Goal: Task Accomplishment & Management: Use online tool/utility

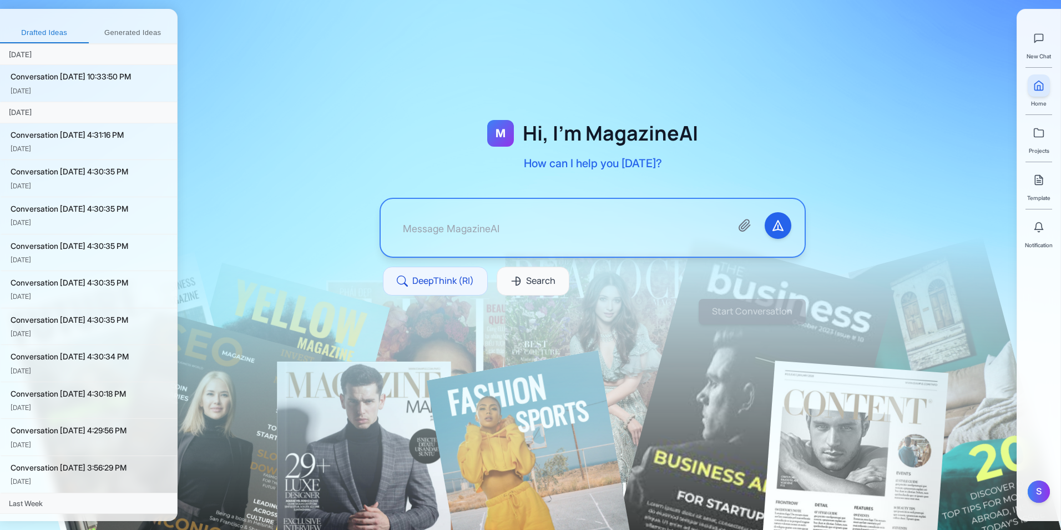
click at [115, 34] on button "Generated Ideas" at bounding box center [133, 33] width 89 height 20
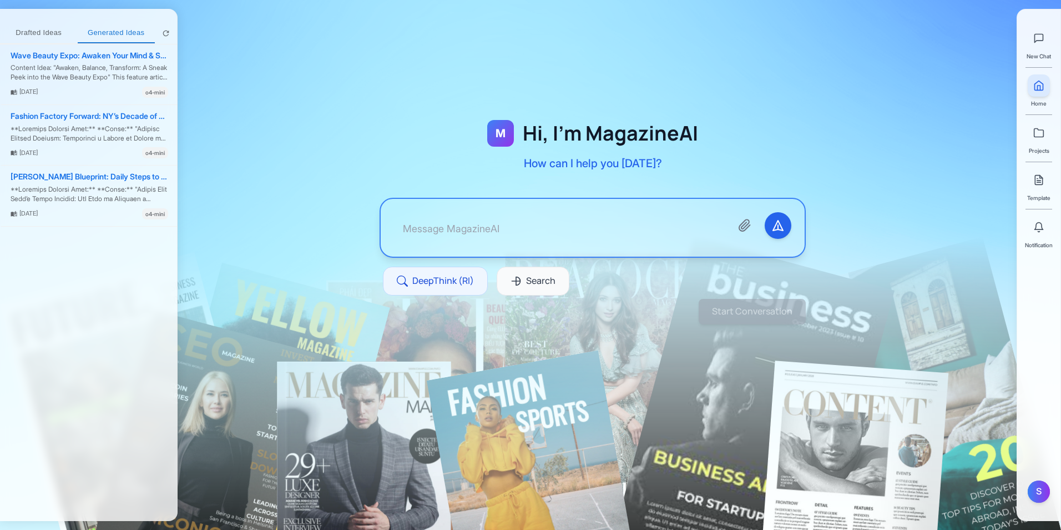
click at [527, 223] on textarea at bounding box center [558, 227] width 329 height 31
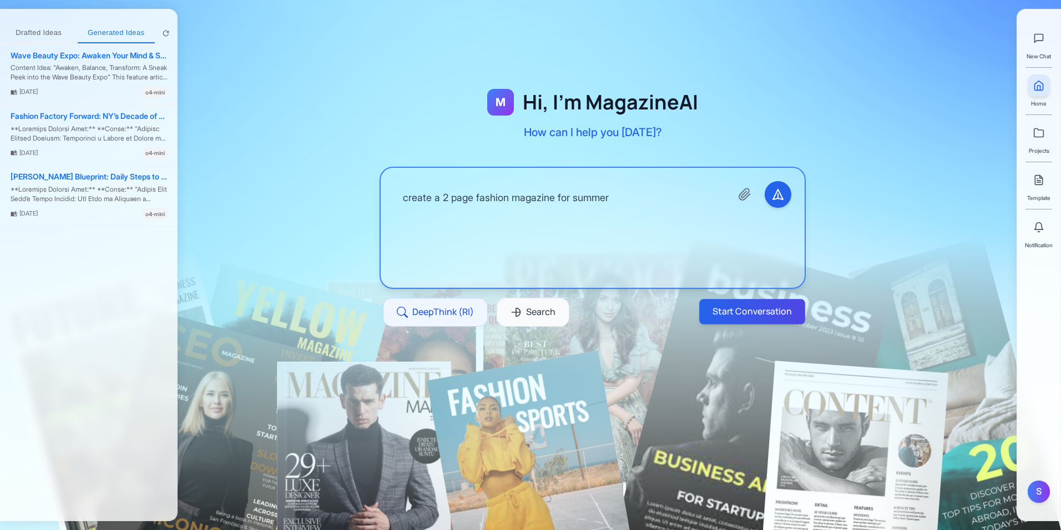
click at [779, 315] on button "Start Conversation" at bounding box center [752, 311] width 106 height 25
type textarea "create a 2 page fashion magazine for summer"
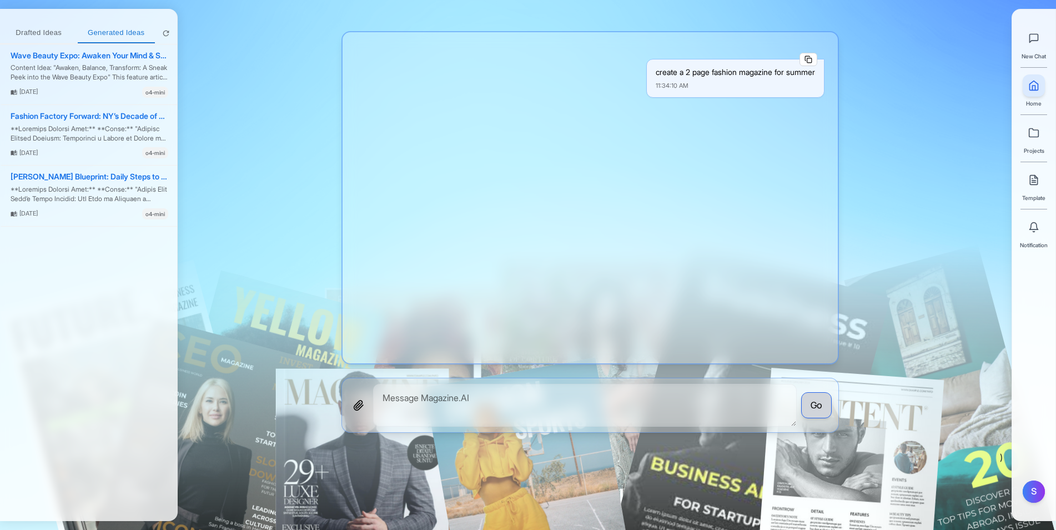
scroll to position [3, 0]
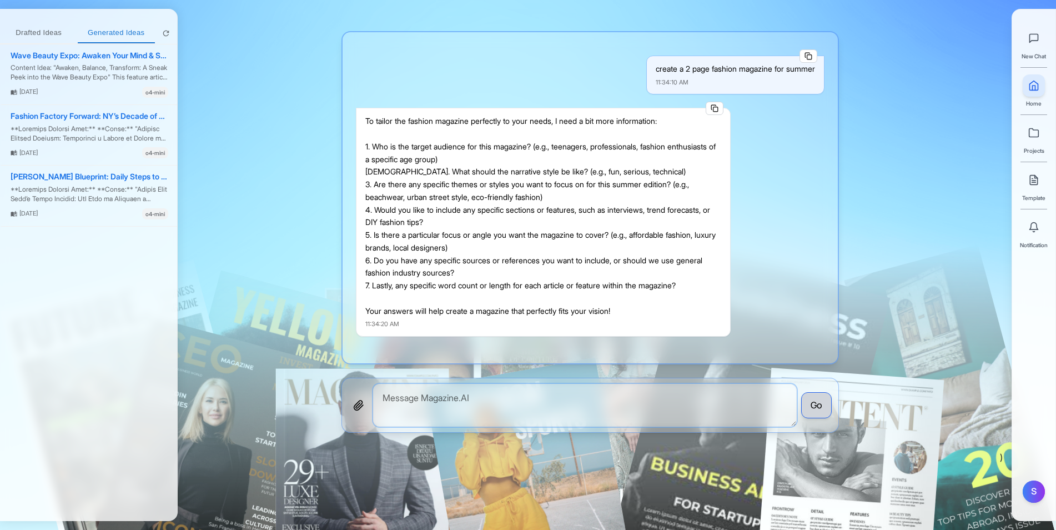
click at [560, 402] on textarea at bounding box center [585, 405] width 424 height 43
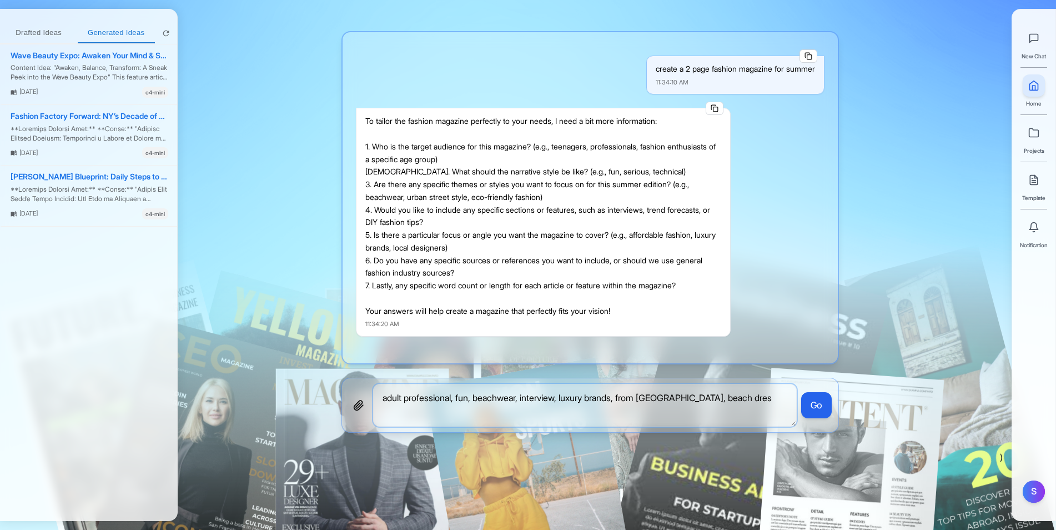
type textarea "adult professional, fun, beachwear, interview, luxury brands, from NYC, beach d…"
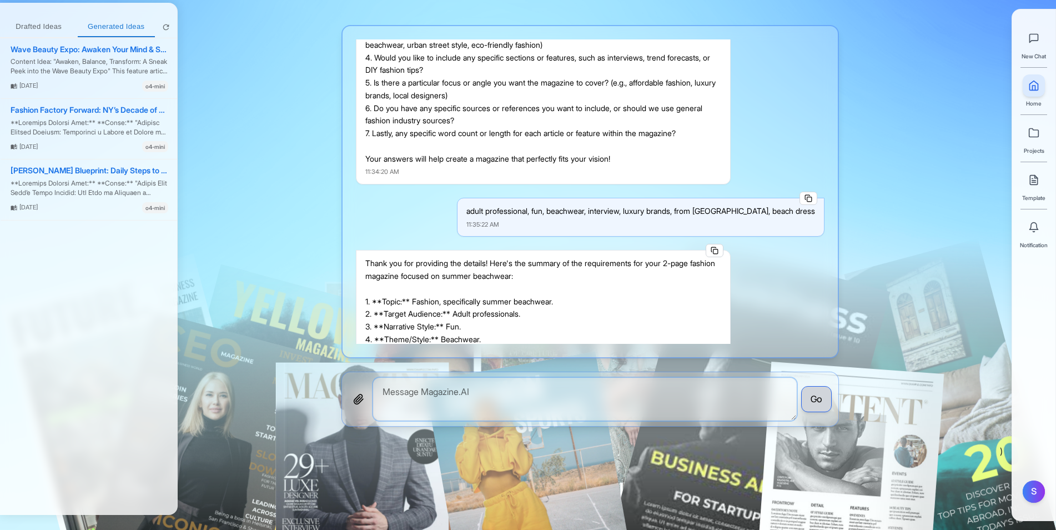
scroll to position [285, 0]
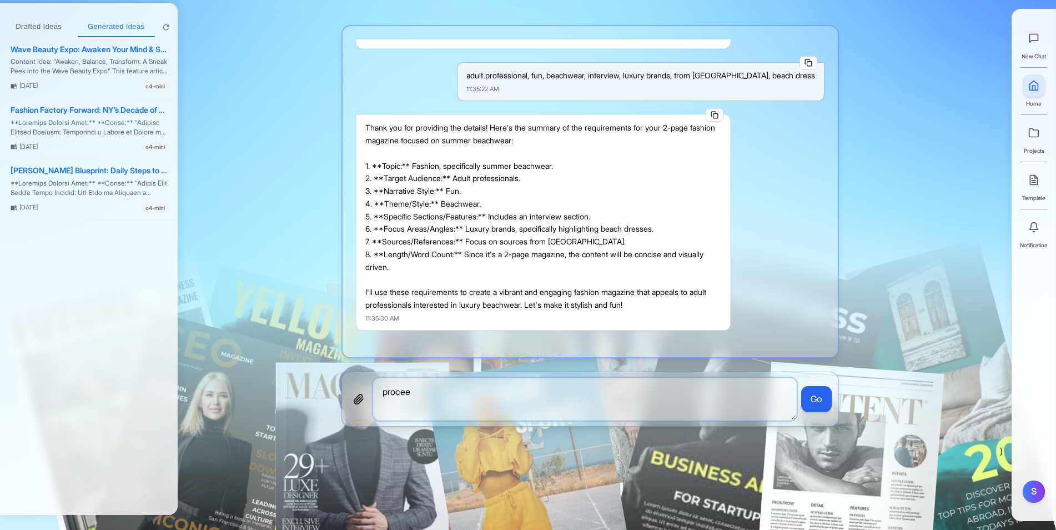
type textarea "proceed"
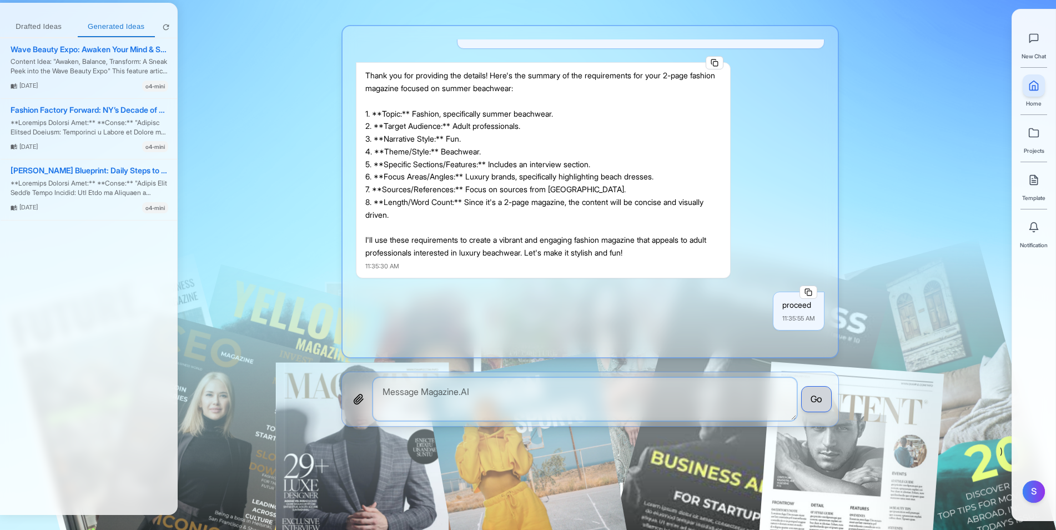
scroll to position [415, 0]
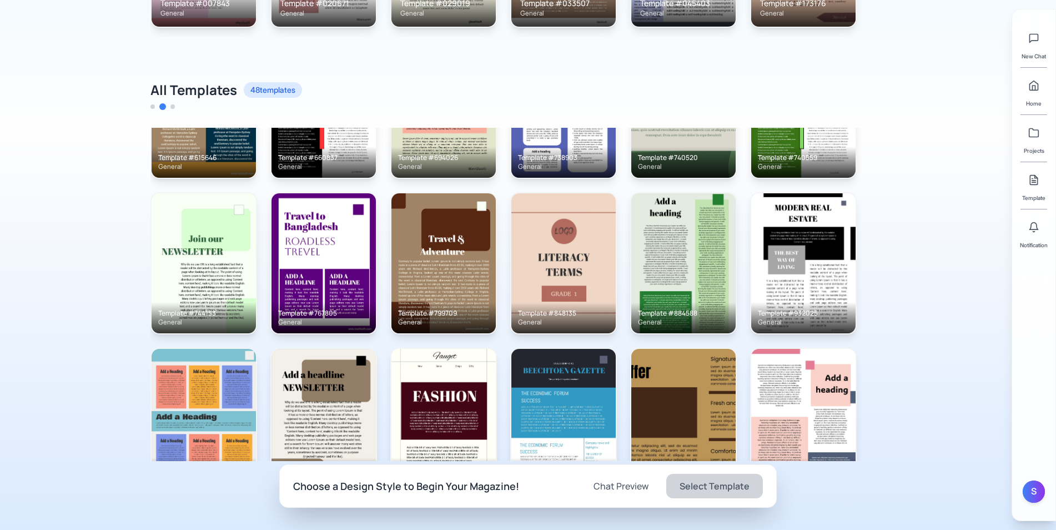
scroll to position [887, 0]
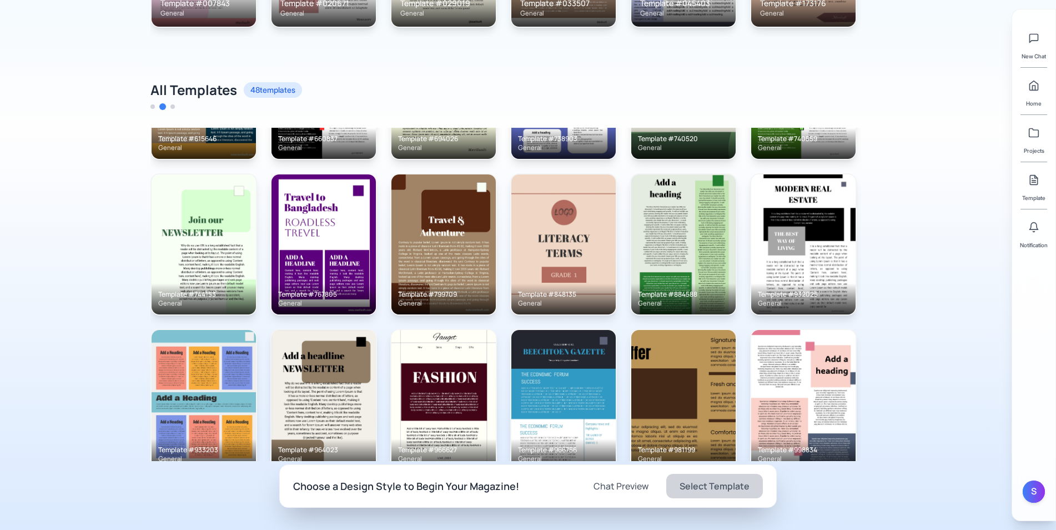
click at [581, 373] on img at bounding box center [563, 400] width 104 height 140
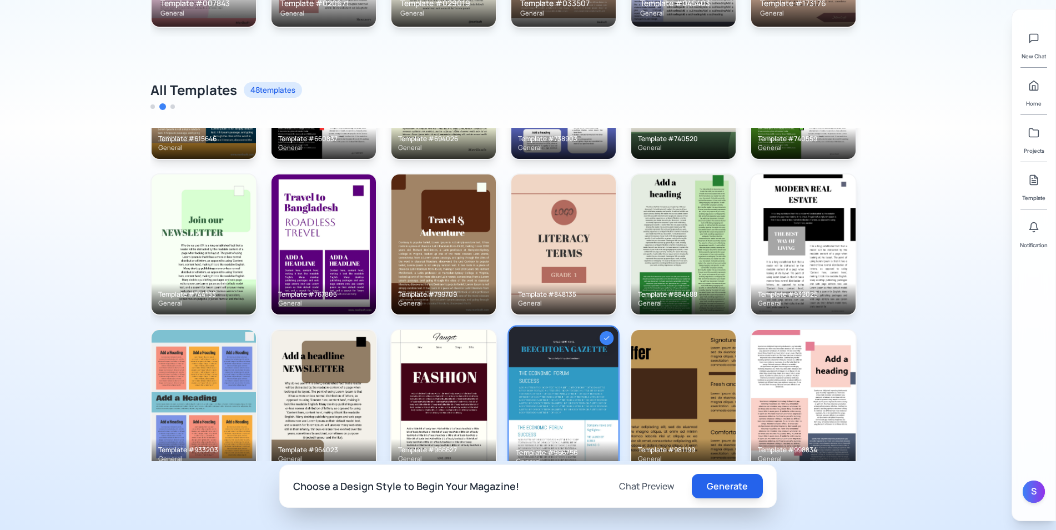
click at [732, 489] on button "Generate" at bounding box center [727, 486] width 71 height 24
click at [1040, 233] on button at bounding box center [1034, 227] width 22 height 22
drag, startPoint x: 940, startPoint y: 442, endPoint x: 938, endPoint y: 435, distance: 8.1
click at [938, 435] on div "M Hi, I'm MagazineAI How can I help you today? Recent / Newly Uploaded Template…" at bounding box center [528, 129] width 1056 height 802
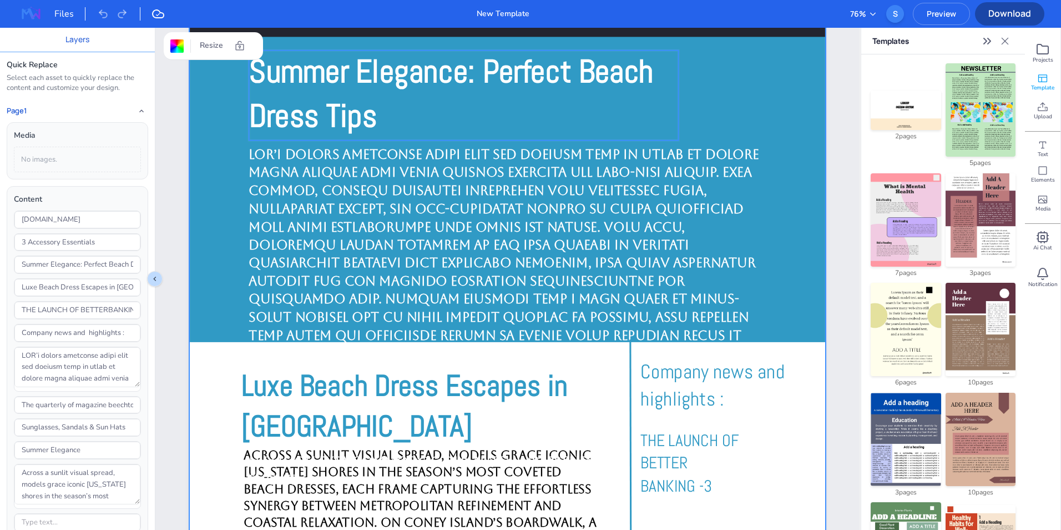
scroll to position [278, 0]
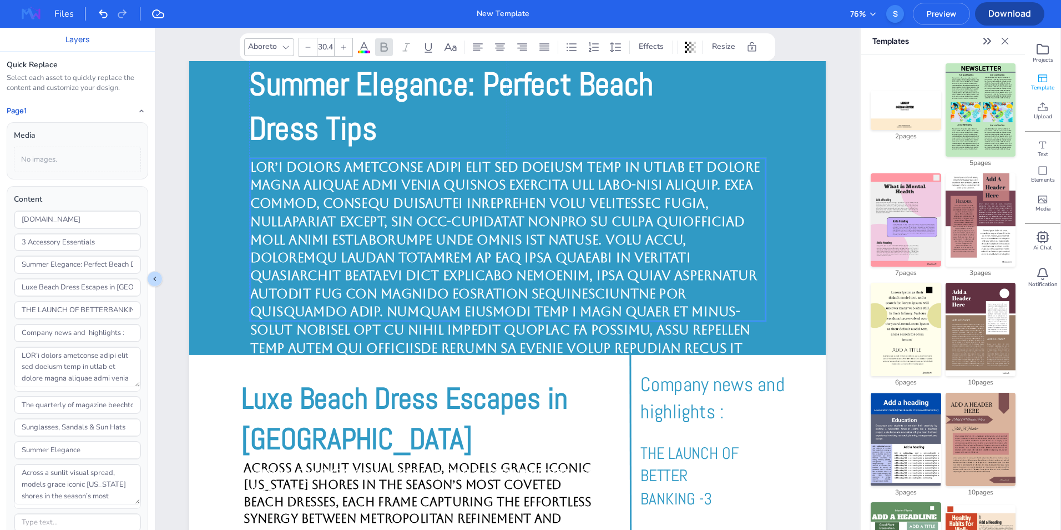
click at [628, 219] on span at bounding box center [505, 330] width 510 height 340
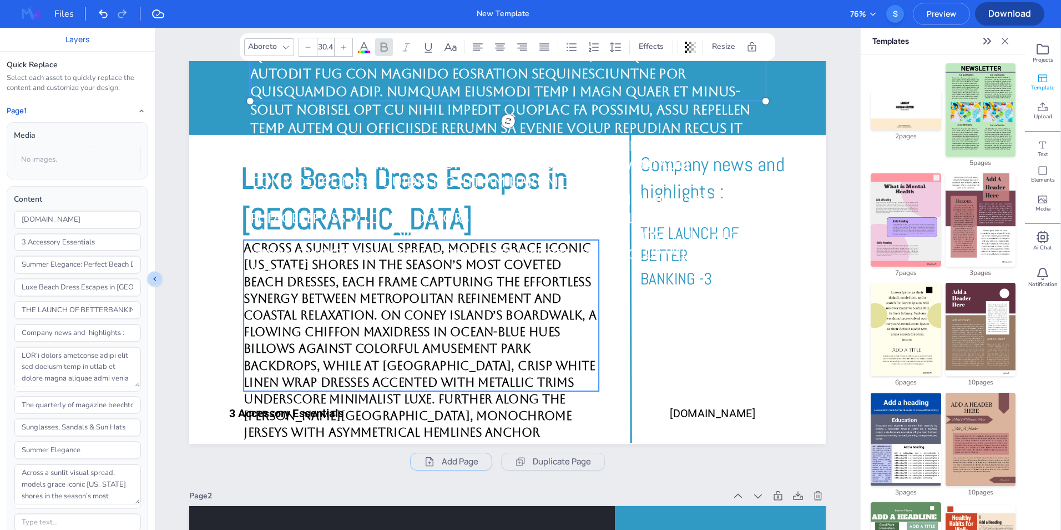
scroll to position [611, 0]
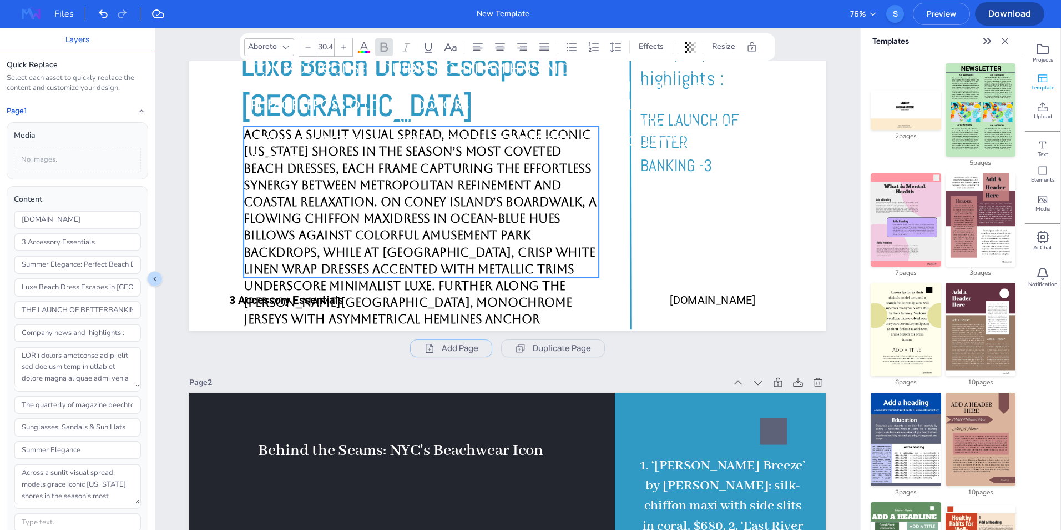
type input "28.2"
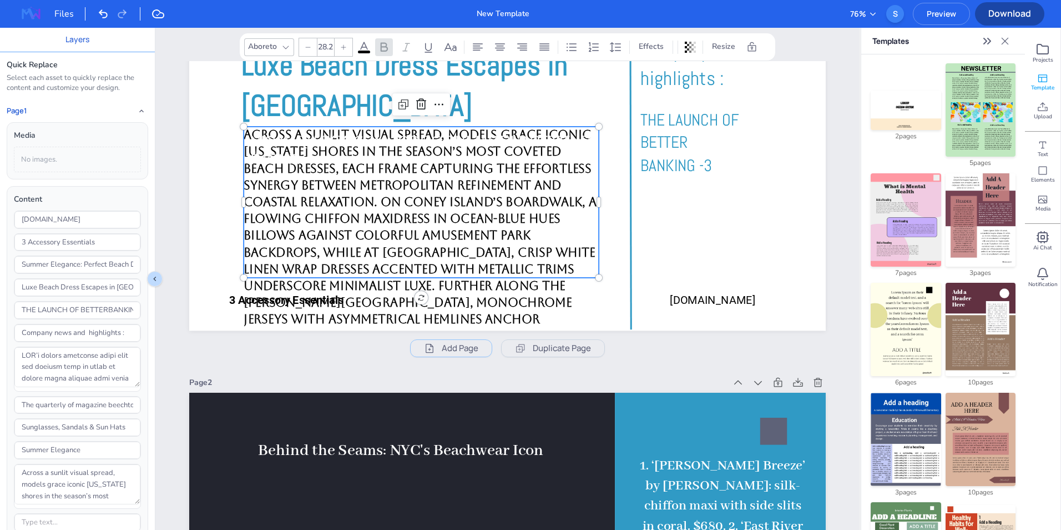
click at [514, 194] on p "Across a sunlit visual spread, models grace iconic New York shores in the seaso…" at bounding box center [421, 294] width 355 height 335
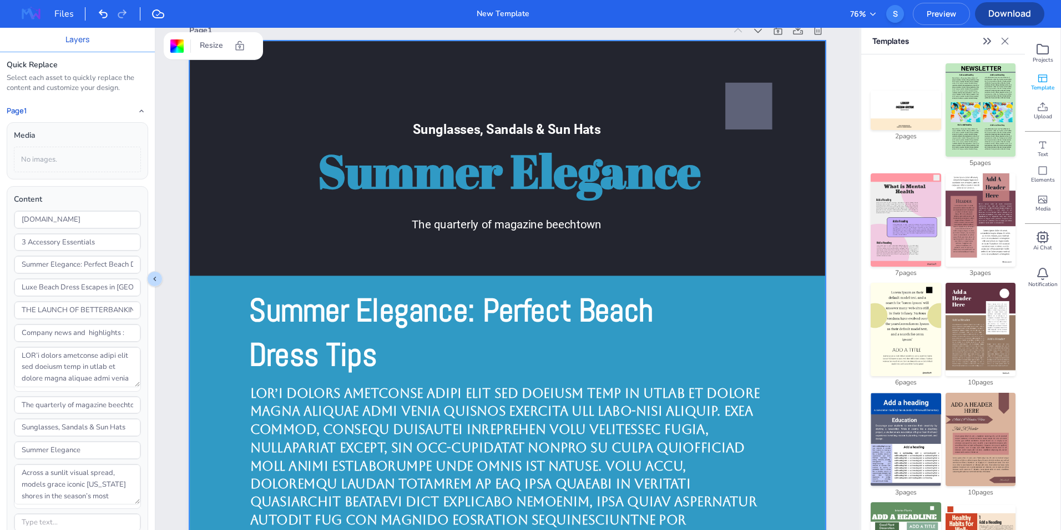
scroll to position [0, 0]
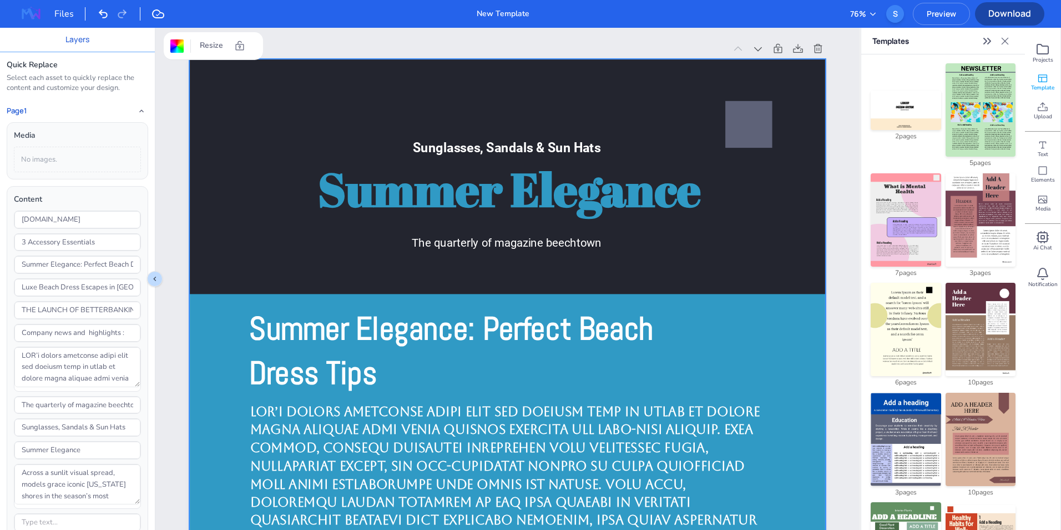
click at [998, 15] on span "Download" at bounding box center [1009, 13] width 69 height 12
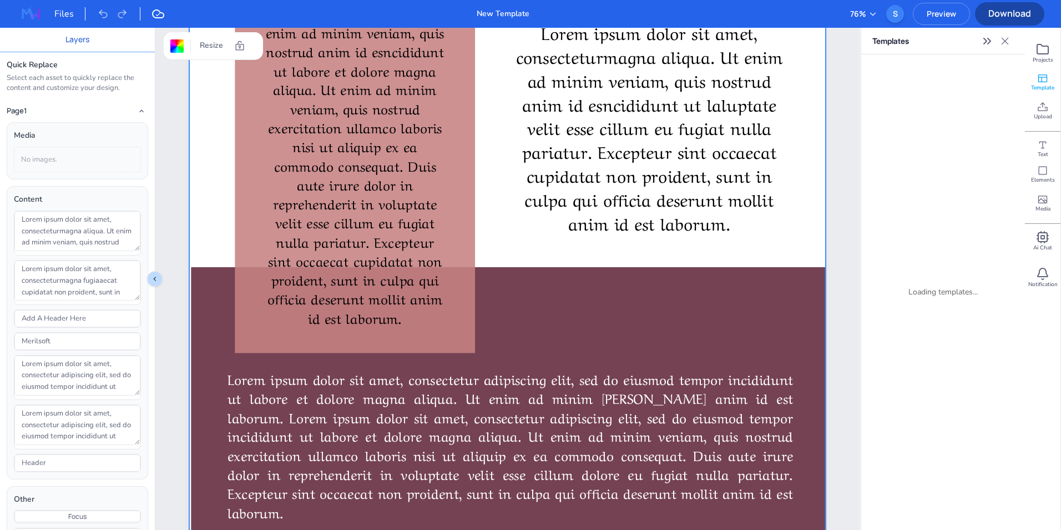
scroll to position [2251, 0]
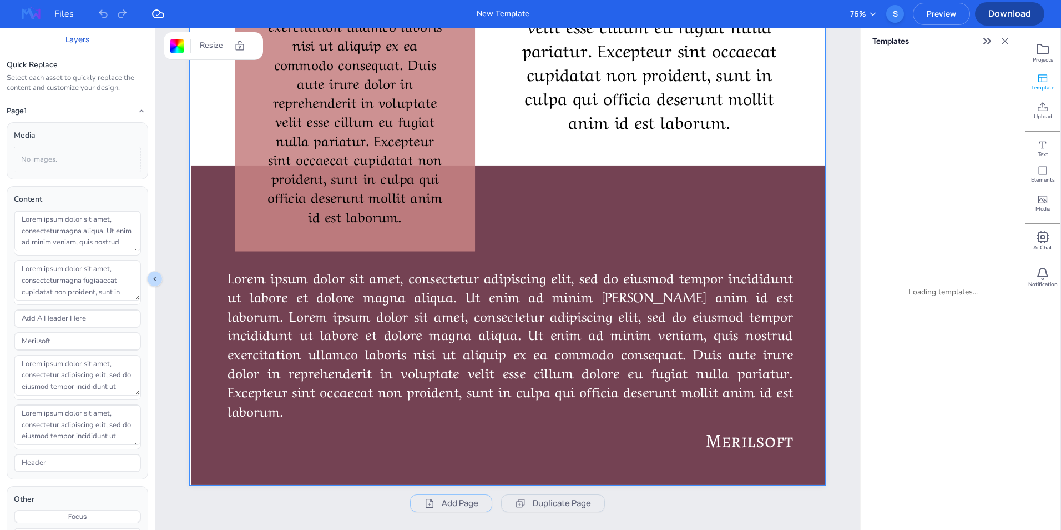
click at [1051, 177] on span "Elements" at bounding box center [1043, 180] width 24 height 8
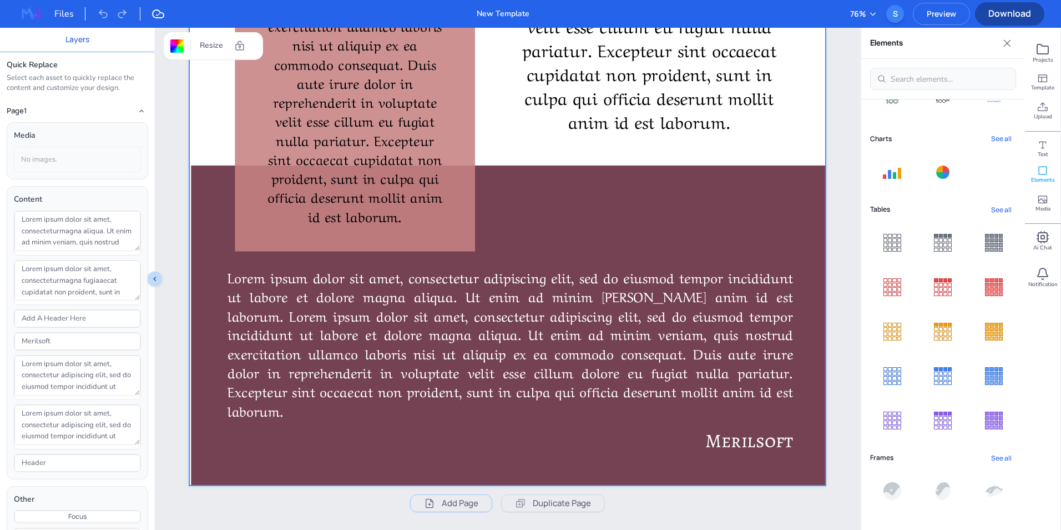
scroll to position [0, 0]
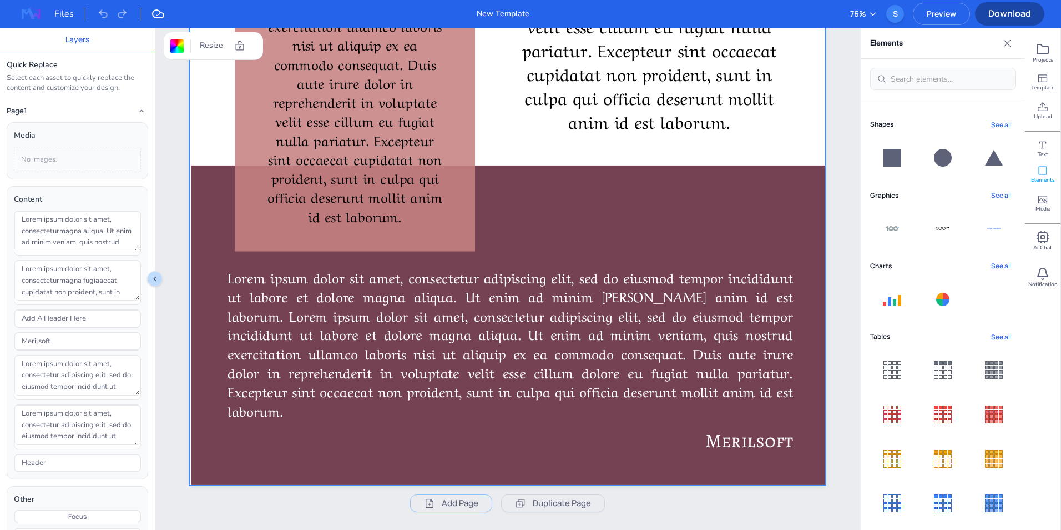
click at [886, 301] on div at bounding box center [892, 299] width 18 height 13
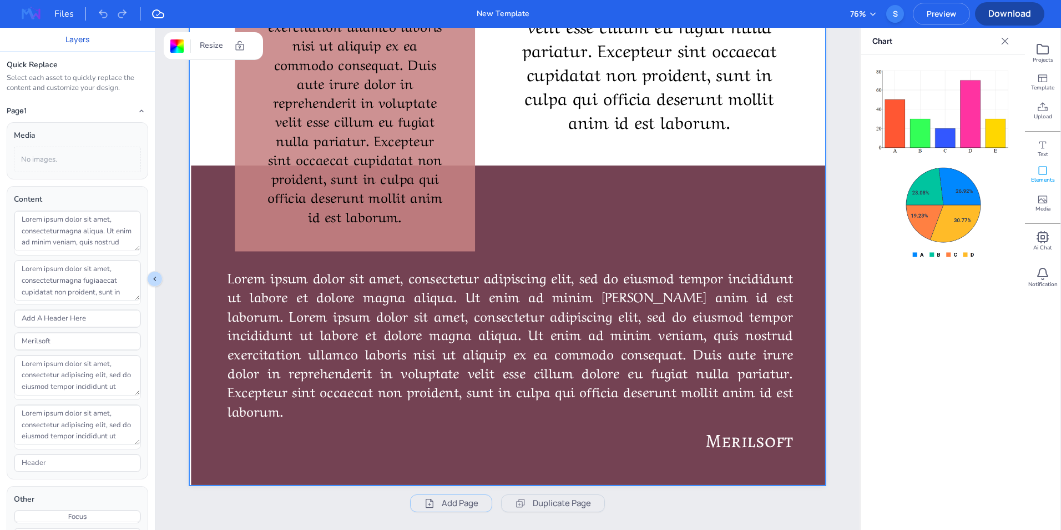
click at [939, 203] on img at bounding box center [943, 211] width 83 height 96
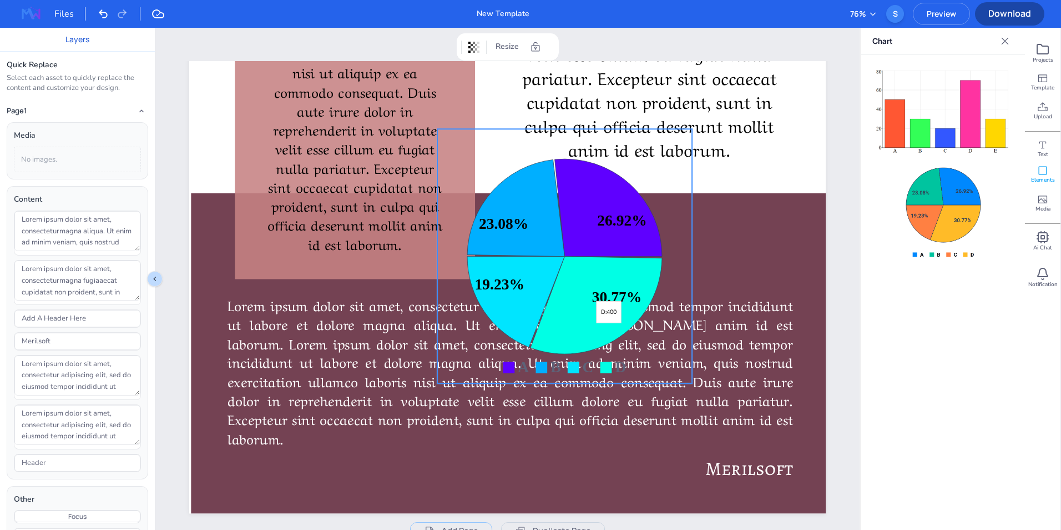
drag, startPoint x: 558, startPoint y: 123, endPoint x: 616, endPoint y: 279, distance: 166.3
click at [616, 288] on text "30.77%" at bounding box center [616, 296] width 49 height 17
select select "Bold"
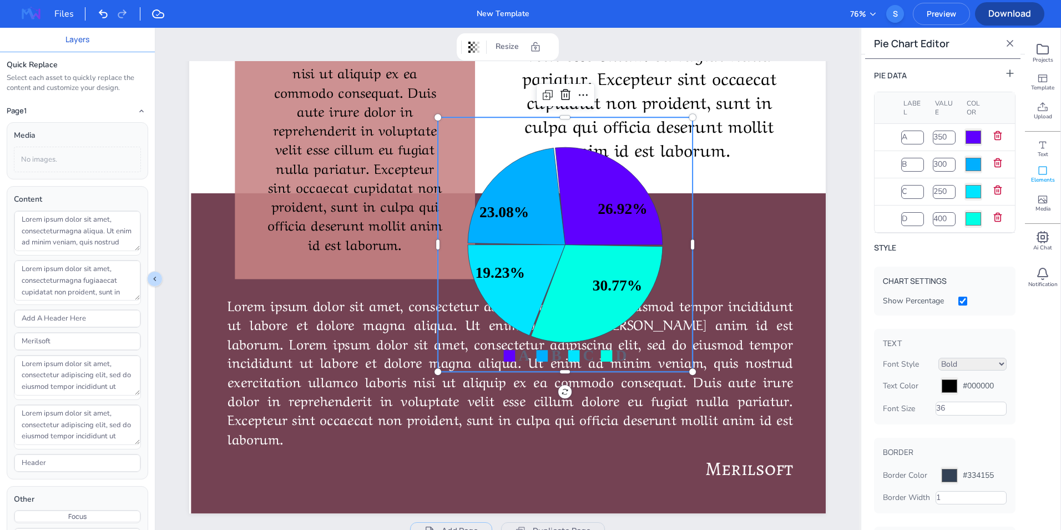
type input "#5f00ff"
type input "#00afff"
type input "#00e5ff"
type input "#00ffe5"
type input "#5f00ff"
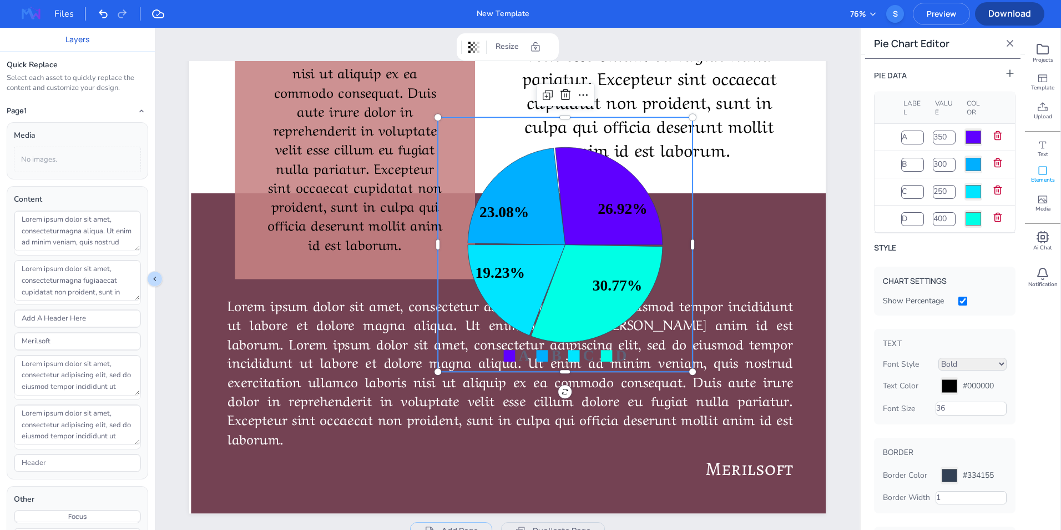
type input "#00afff"
type input "#00e5ff"
type input "#00ffe5"
type input "#5f00ff"
type input "#00afff"
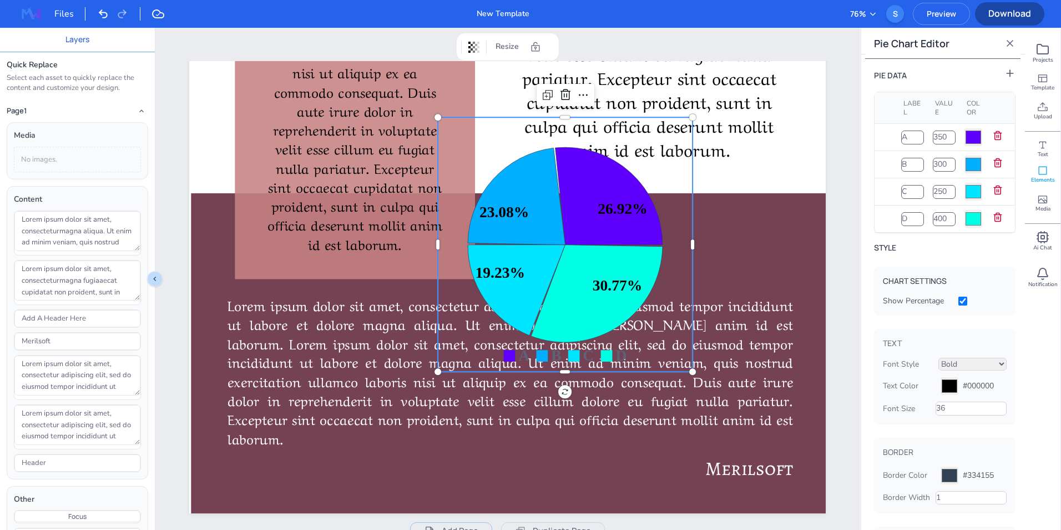
type input "#00e5ff"
type input "#00ffe5"
type input "#5f00ff"
type input "#00afff"
type input "#00e5ff"
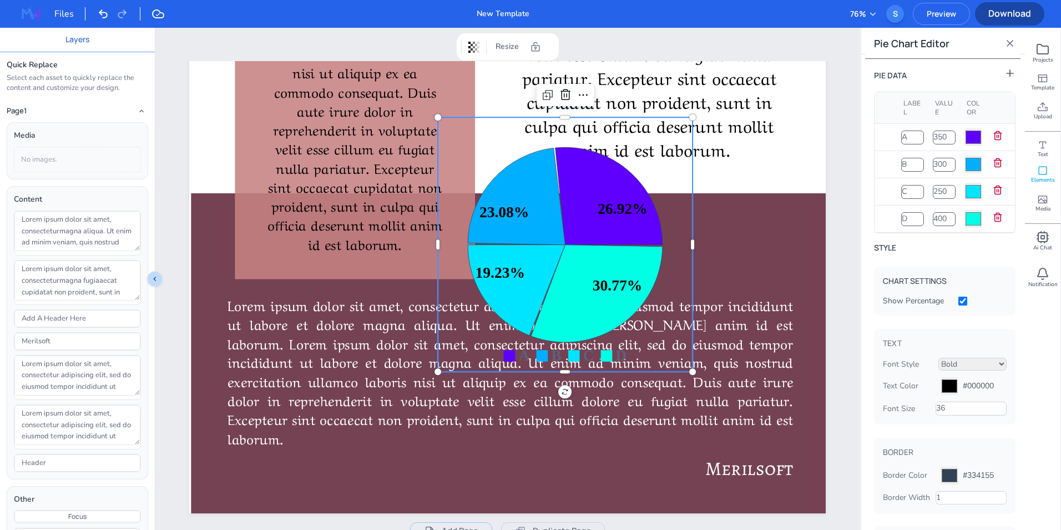
type input "#00ffe5"
type input "#5f00ff"
type input "#00afff"
type input "#00e5ff"
type input "#00ffe5"
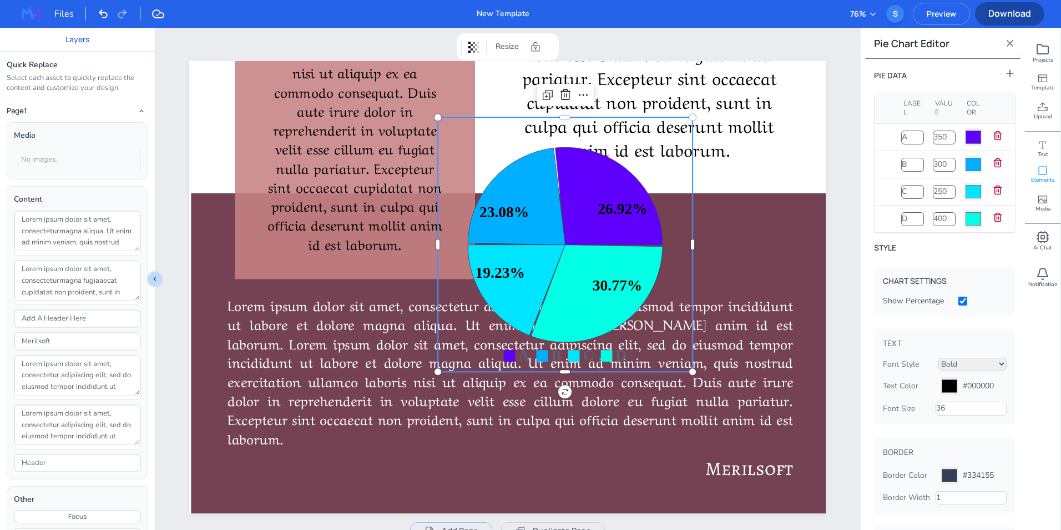
type input "#5f00ff"
type input "#00afff"
type input "#00e5ff"
type input "#00ffe5"
type input "#5f00ff"
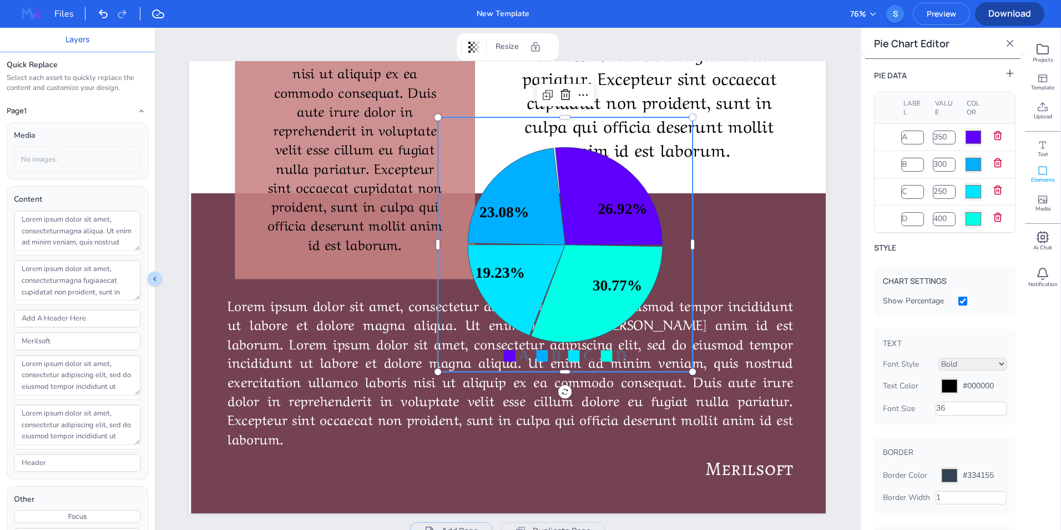
type input "#00afff"
type input "#00e5ff"
type input "#00ffe5"
type input "#5f00ff"
type input "#00afff"
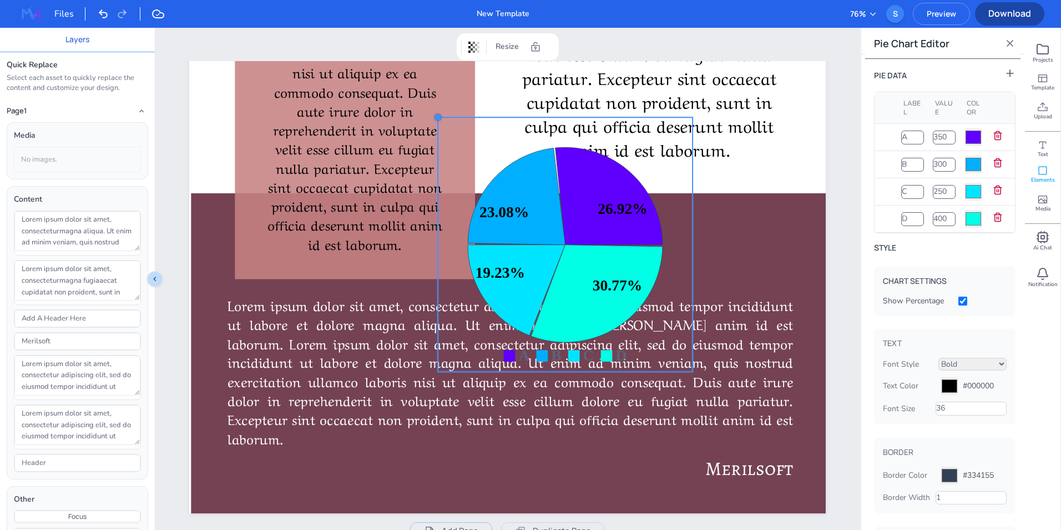
type input "#00e5ff"
type input "#00ffe5"
type input "#5f00ff"
type input "#00afff"
type input "#00e5ff"
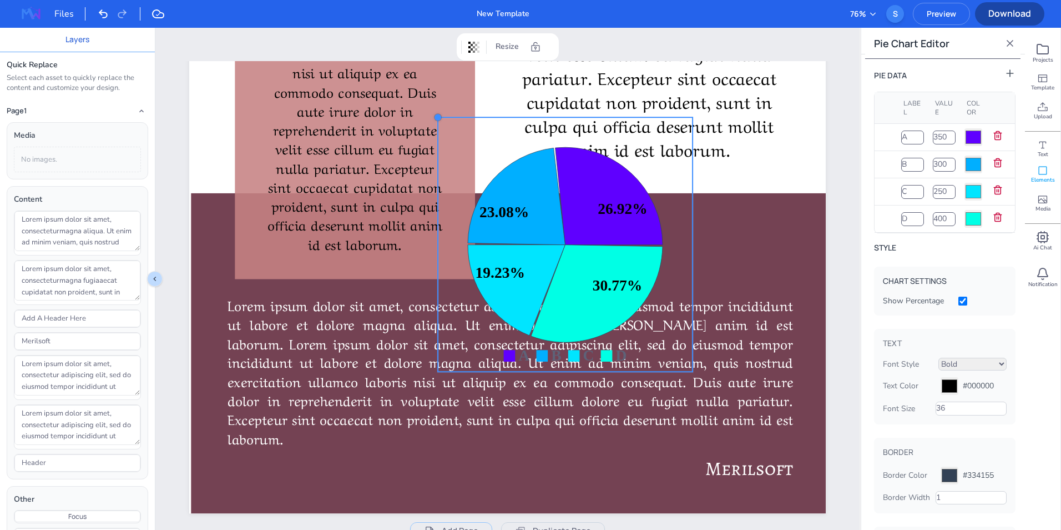
type input "#00ffe5"
type input "#5f00ff"
type input "#00afff"
type input "#00e5ff"
type input "#00ffe5"
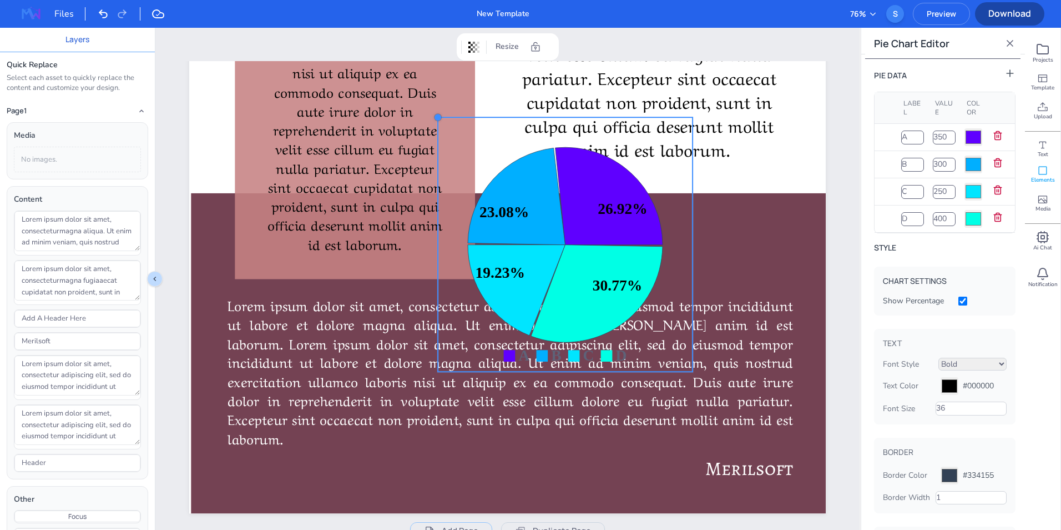
type input "#5f00ff"
type input "#00afff"
type input "#00e5ff"
type input "#00ffe5"
type input "#5f00ff"
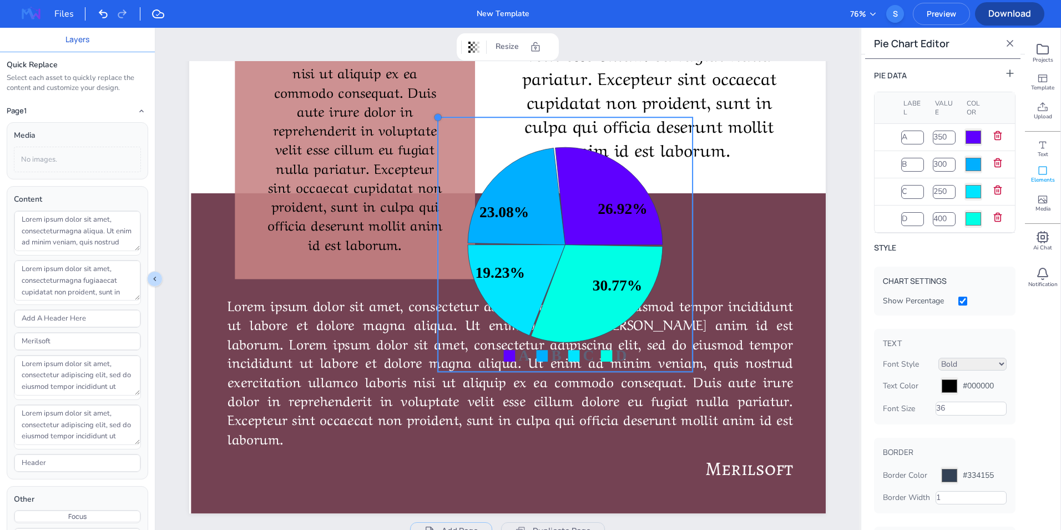
type input "#00afff"
type input "#00e5ff"
type input "#00ffe5"
type input "#5f00ff"
type input "#00afff"
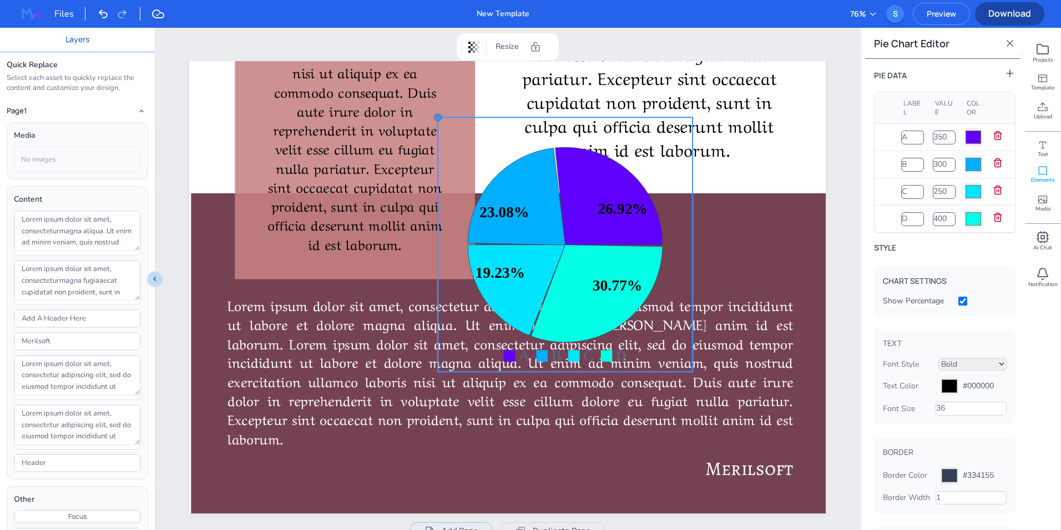
type input "#00e5ff"
type input "#00ffe5"
type input "#5f00ff"
type input "#00afff"
type input "#00e5ff"
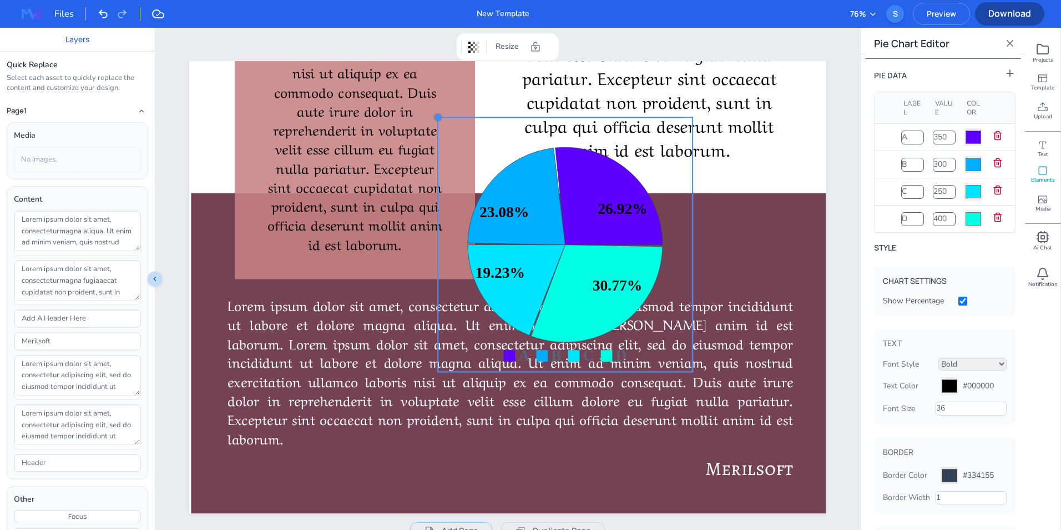
type input "#00ffe5"
type input "#5f00ff"
type input "#00afff"
type input "#00e5ff"
type input "#00ffe5"
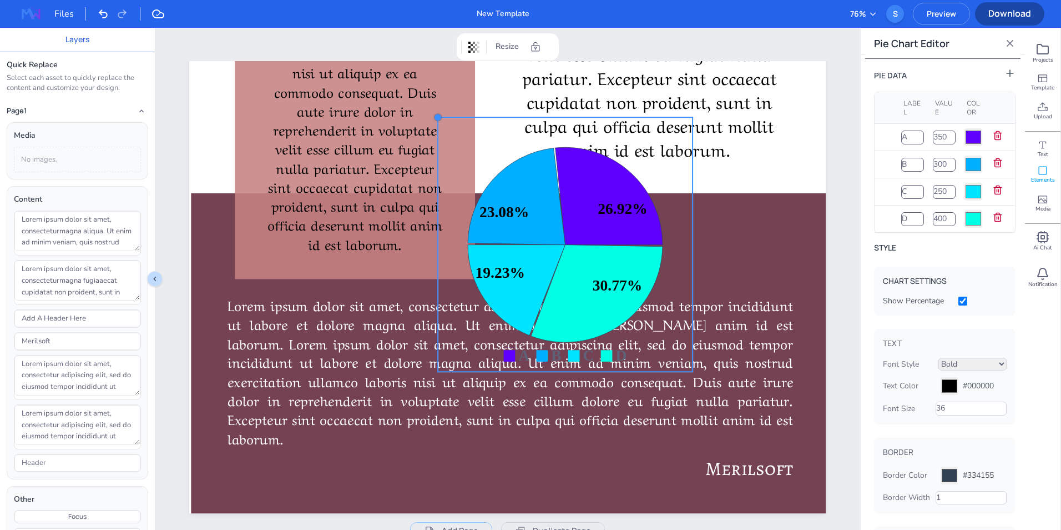
type input "#5f00ff"
type input "#00afff"
type input "#00e5ff"
type input "#00ffe5"
type input "#5f00ff"
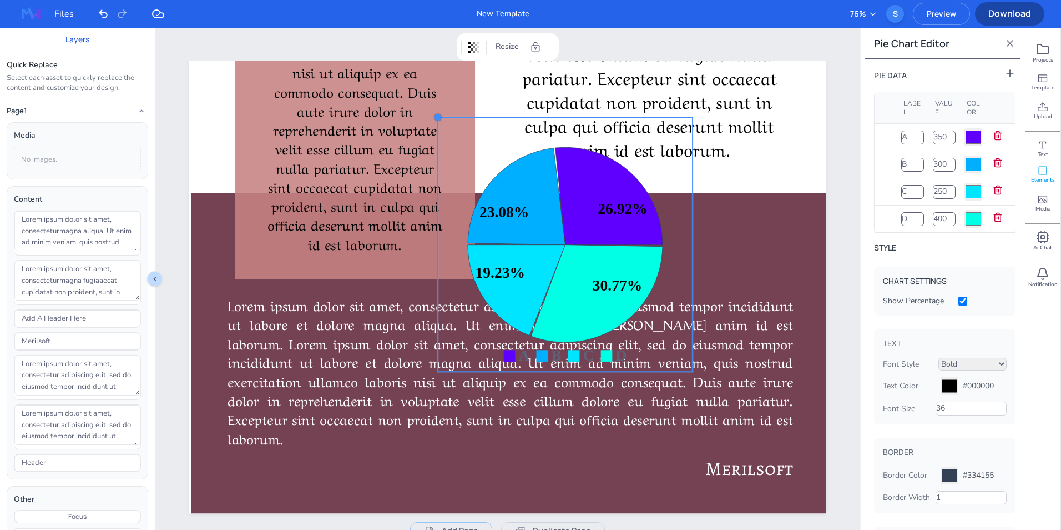
type input "#00afff"
type input "#00e5ff"
type input "#00ffe5"
type input "#5f00ff"
type input "#00afff"
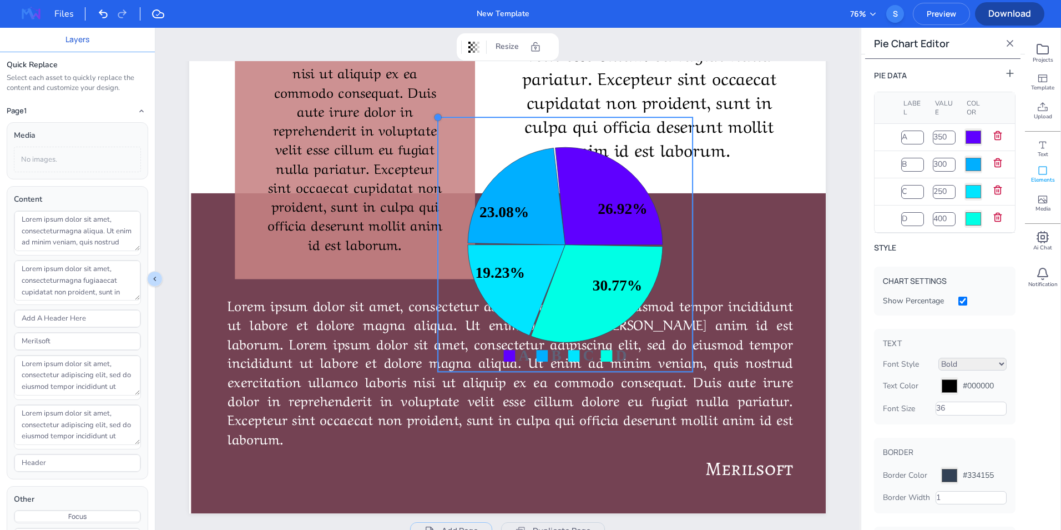
type input "#00e5ff"
type input "#00ffe5"
type input "#5f00ff"
type input "#00afff"
type input "#00e5ff"
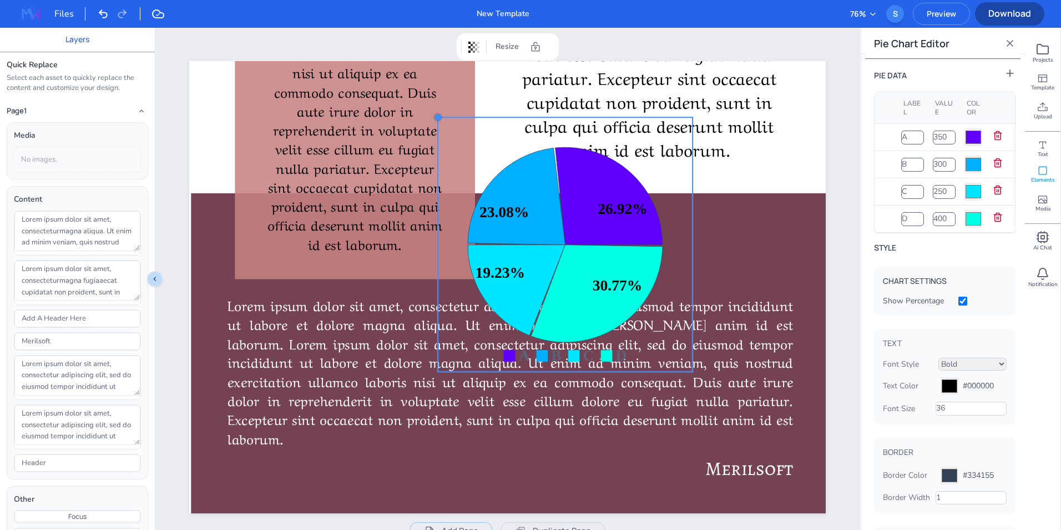
type input "#00ffe5"
type input "#5f00ff"
type input "#00afff"
type input "#00e5ff"
type input "#00ffe5"
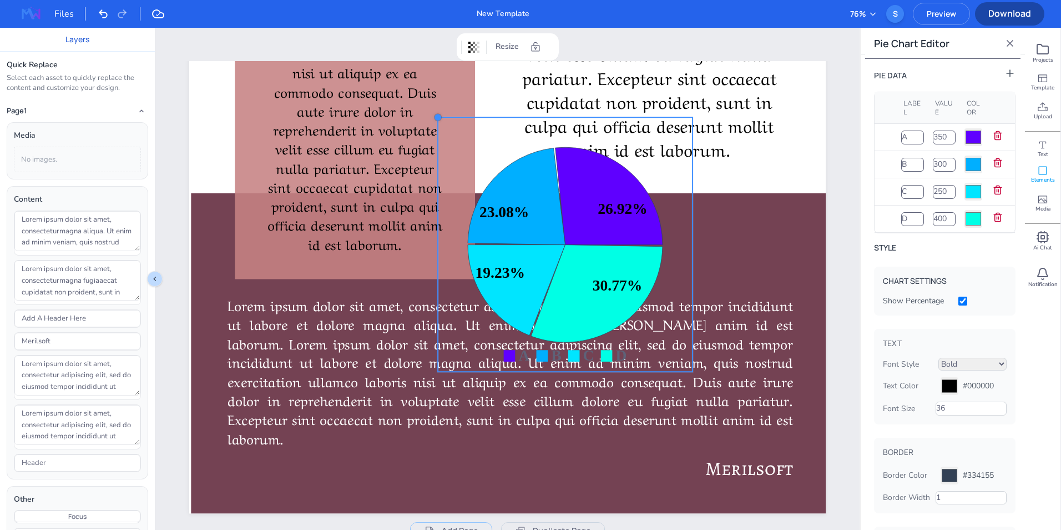
type input "#5f00ff"
type input "#00afff"
type input "#00e5ff"
type input "#00ffe5"
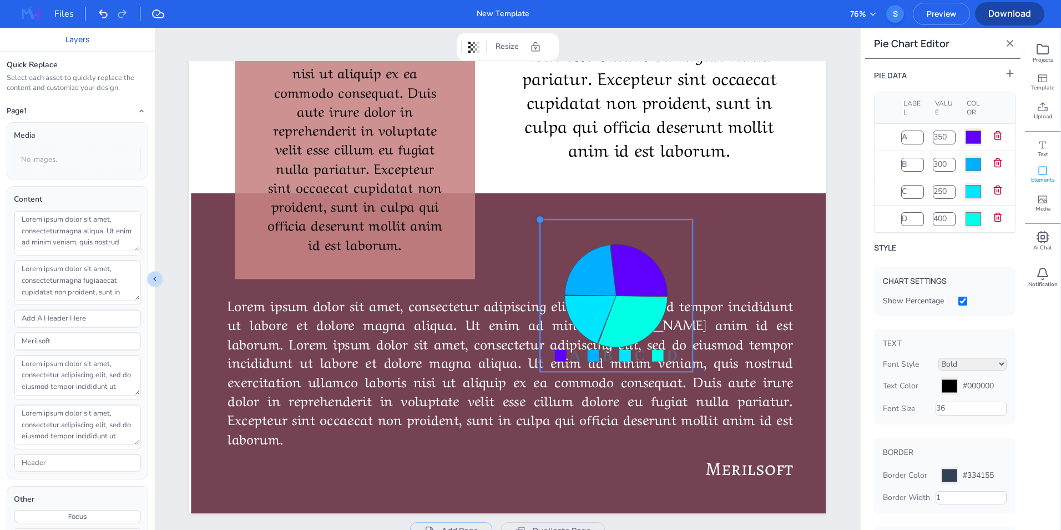
type input "#5f00ff"
type input "#00afff"
type input "#00e5ff"
type input "#00ffe5"
type input "#5f00ff"
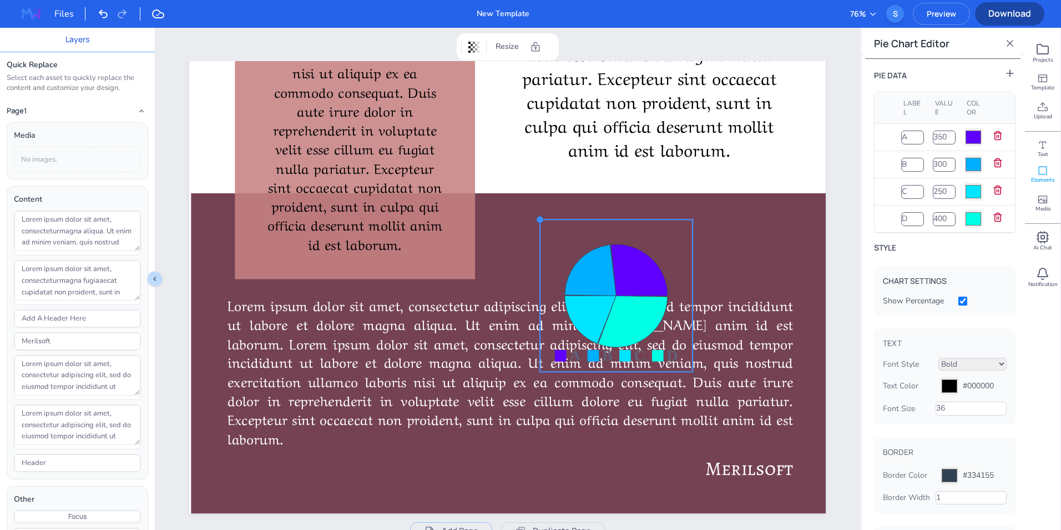
type input "#00afff"
type input "#00e5ff"
type input "#00ffe5"
type input "#5f00ff"
type input "#00afff"
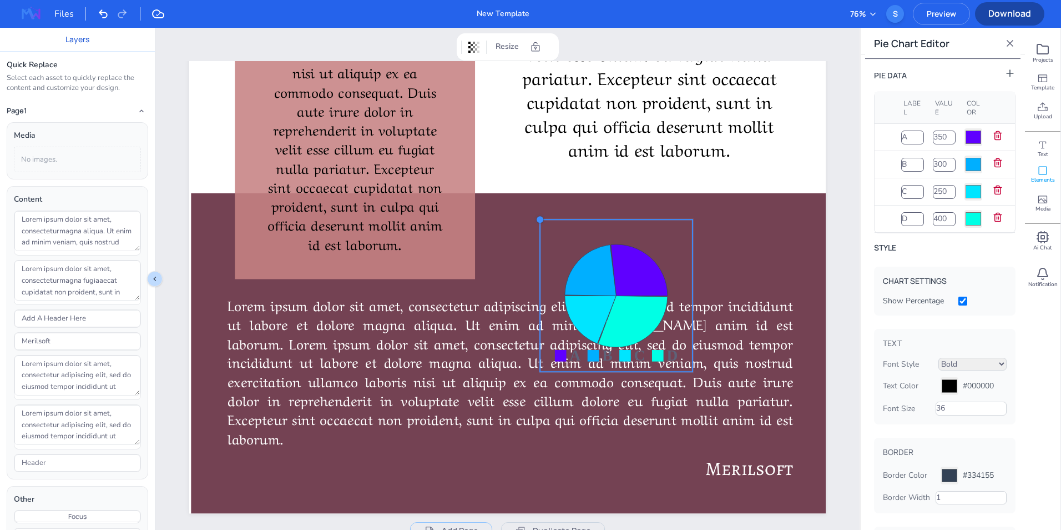
type input "#00e5ff"
type input "#00ffe5"
type input "#5f00ff"
type input "#00afff"
type input "#00e5ff"
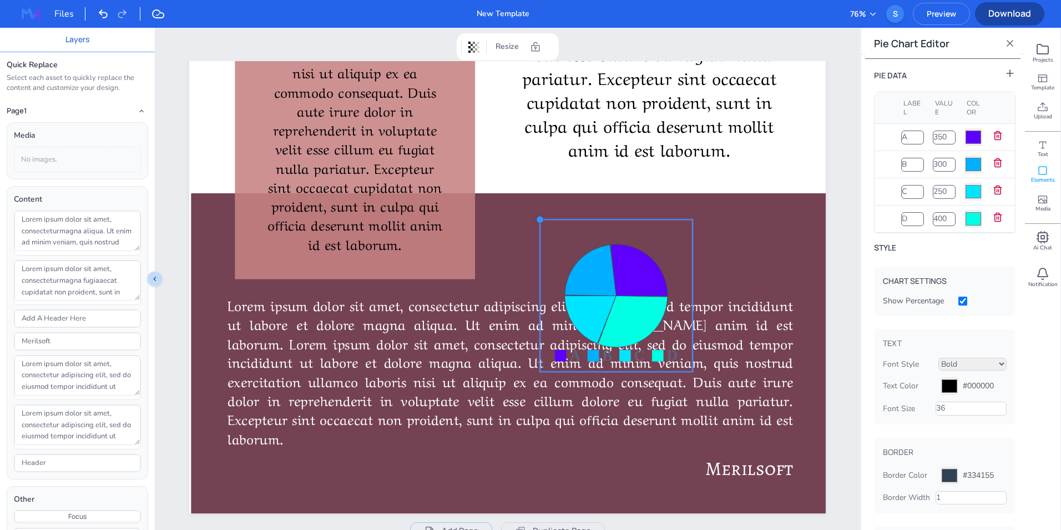
type input "#00ffe5"
type input "#5f00ff"
type input "#00afff"
type input "#00e5ff"
type input "#00ffe5"
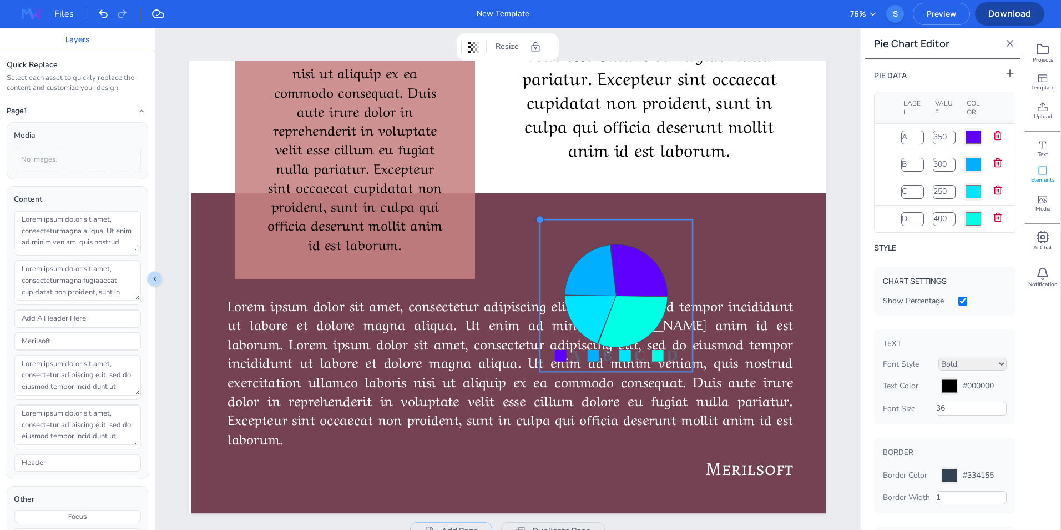
type input "#5f00ff"
type input "#00afff"
type input "#00e5ff"
type input "#00ffe5"
type input "#5f00ff"
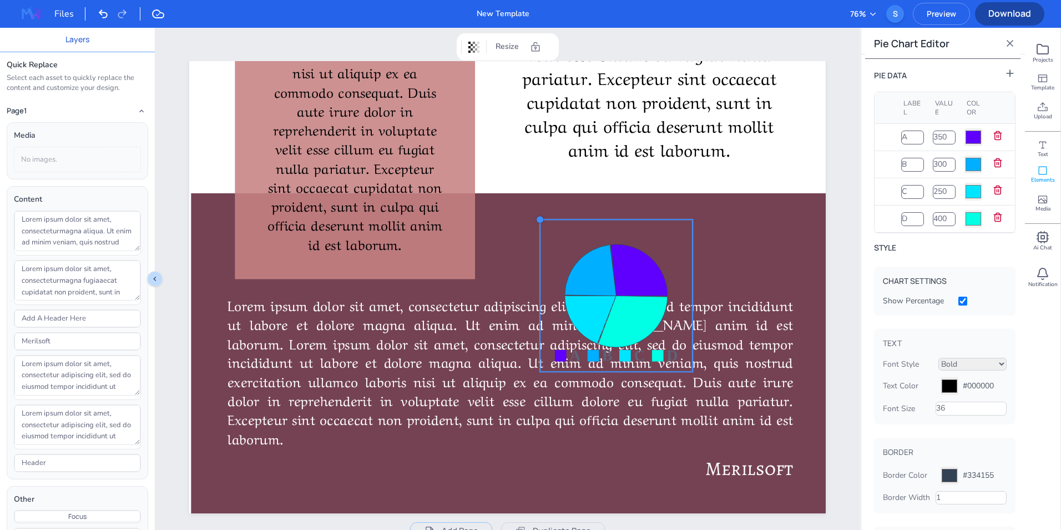
type input "#00afff"
type input "#00e5ff"
type input "#00ffe5"
type input "#5f00ff"
type input "#00afff"
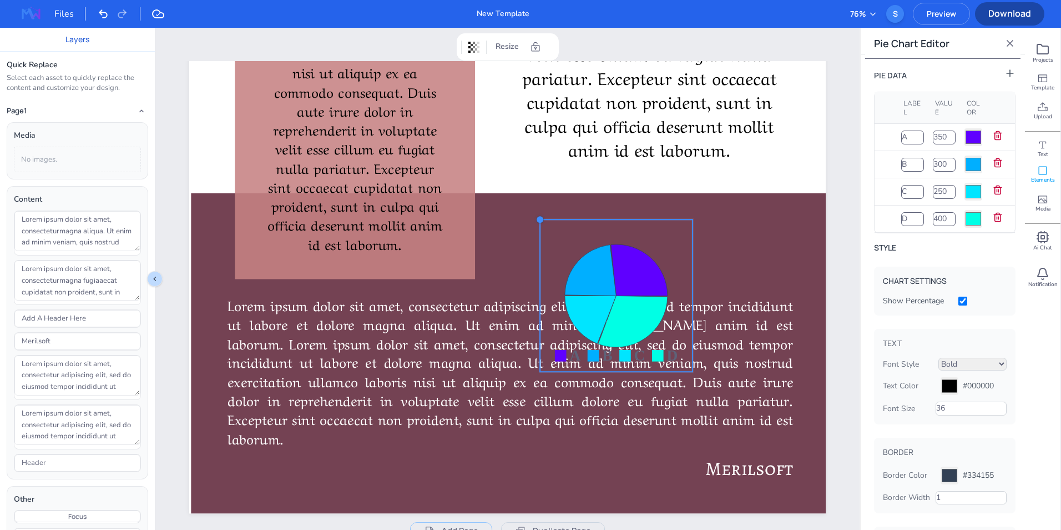
type input "#00e5ff"
type input "#00ffe5"
type input "#5f00ff"
type input "#00afff"
type input "#00e5ff"
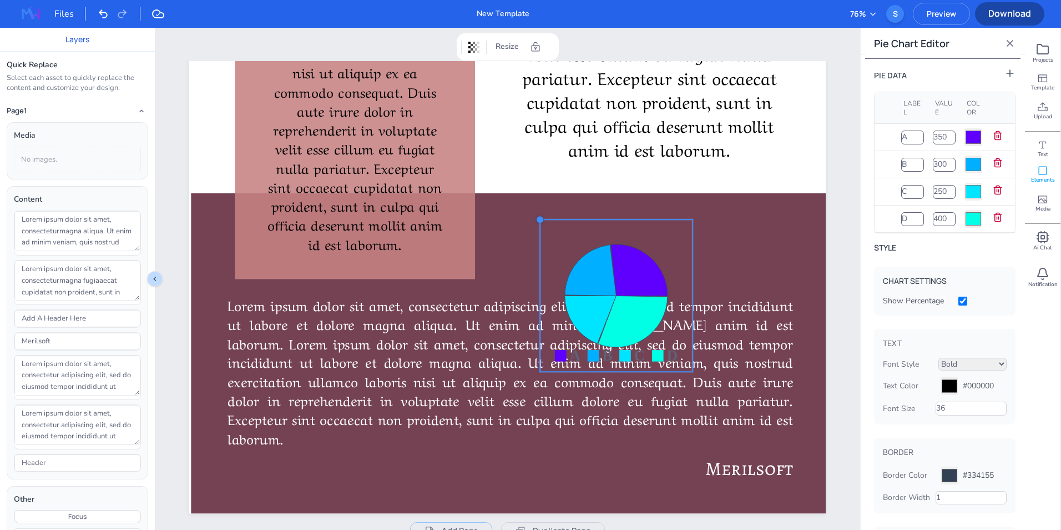
type input "#00ffe5"
drag, startPoint x: 432, startPoint y: 119, endPoint x: 563, endPoint y: 262, distance: 194.1
click at [563, 262] on div "Header Lorem ipsum dolor sit amet, consectetur adipiscing elit, sed do eiusmod …" at bounding box center [507, 88] width 637 height 849
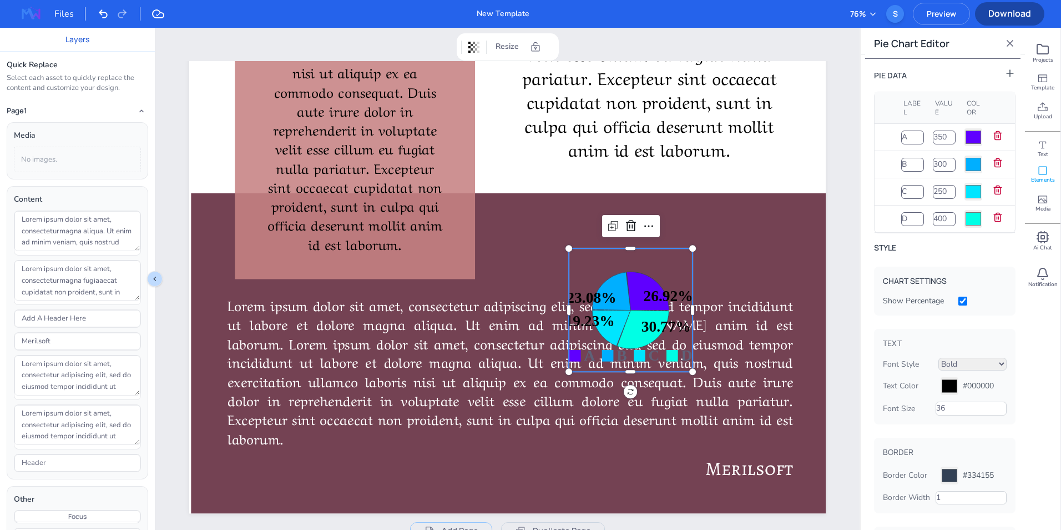
type input "#5f00ff"
type input "#00afff"
type input "#00e5ff"
type input "#00ffe5"
type input "#5f00ff"
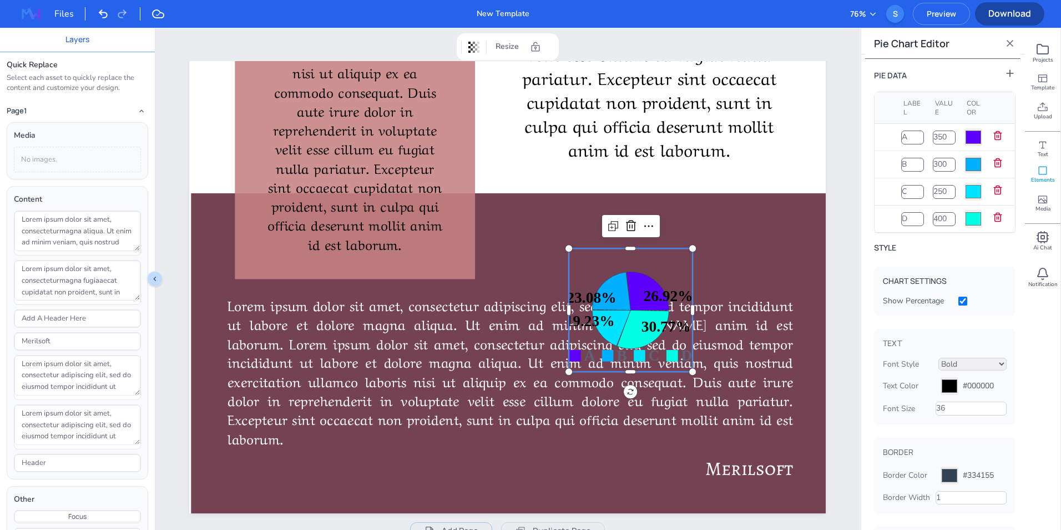
type input "#00afff"
type input "#00e5ff"
type input "#00ffe5"
type input "#5f00ff"
type input "#00afff"
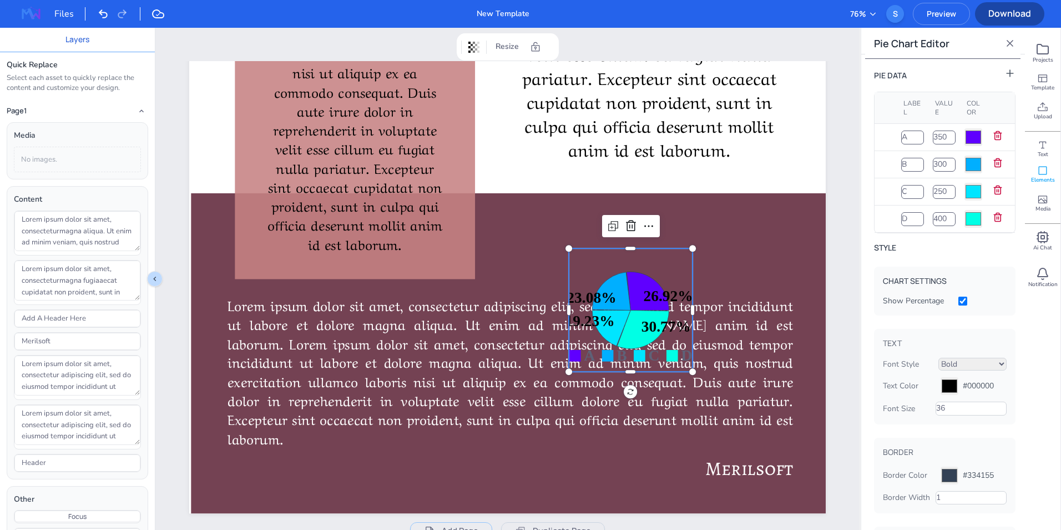
type input "#00e5ff"
type input "#00ffe5"
type input "#5f00ff"
type input "#00afff"
type input "#00e5ff"
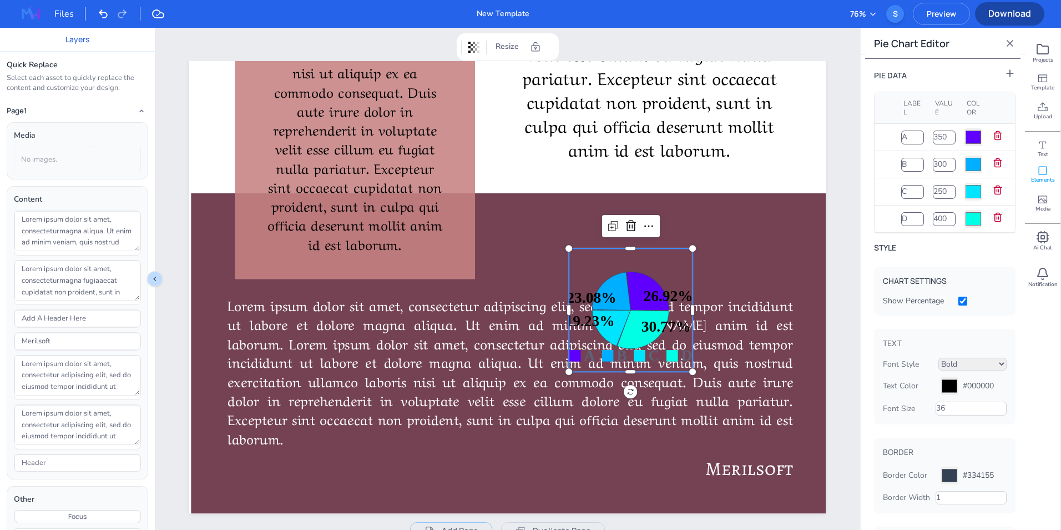
type input "#00ffe5"
type input "#5f00ff"
type input "#00afff"
type input "#00e5ff"
type input "#00ffe5"
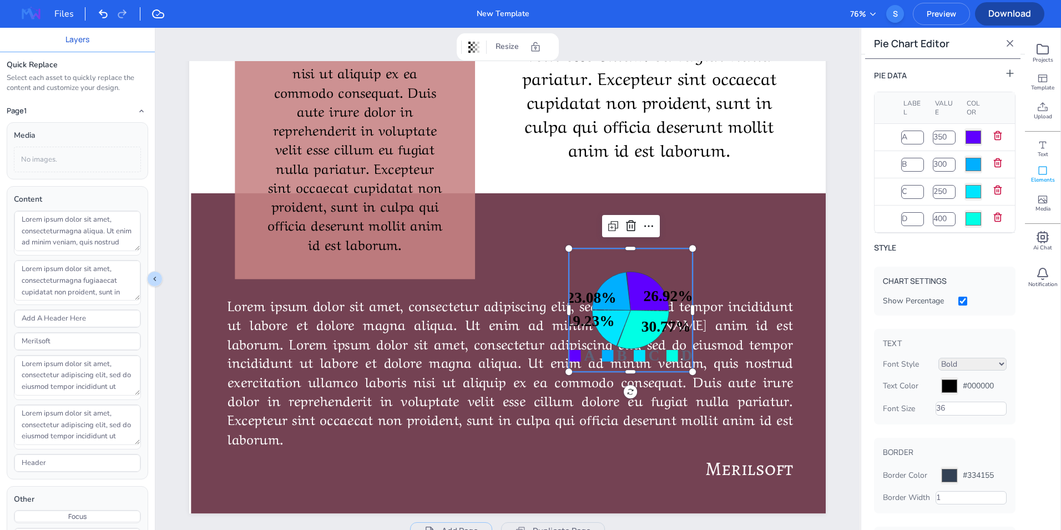
type input "#5f00ff"
type input "#00afff"
type input "#00e5ff"
type input "#00ffe5"
type input "#5f00ff"
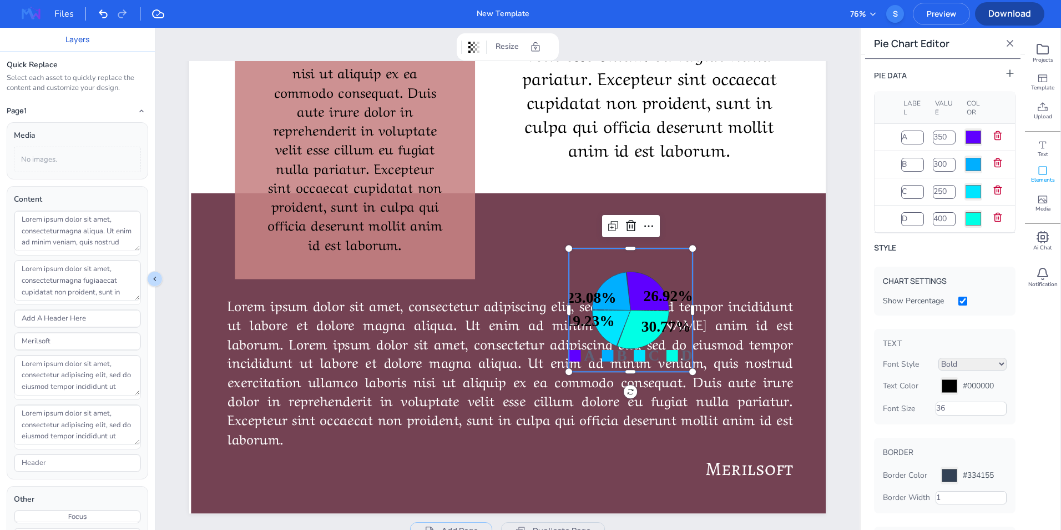
type input "#00afff"
type input "#00e5ff"
type input "#00ffe5"
type input "#5f00ff"
type input "#00afff"
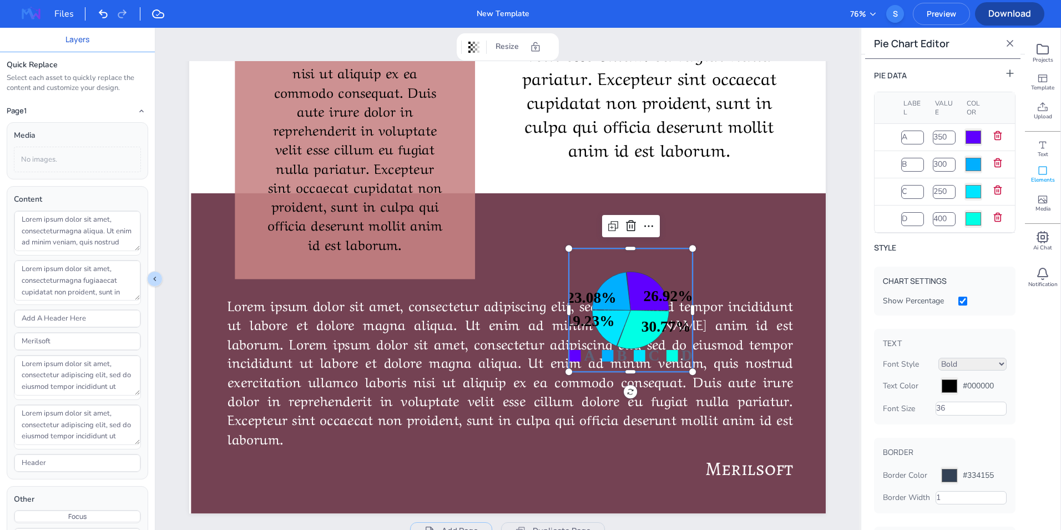
type input "#00e5ff"
type input "#00ffe5"
type input "#5f00ff"
type input "#00afff"
type input "#00e5ff"
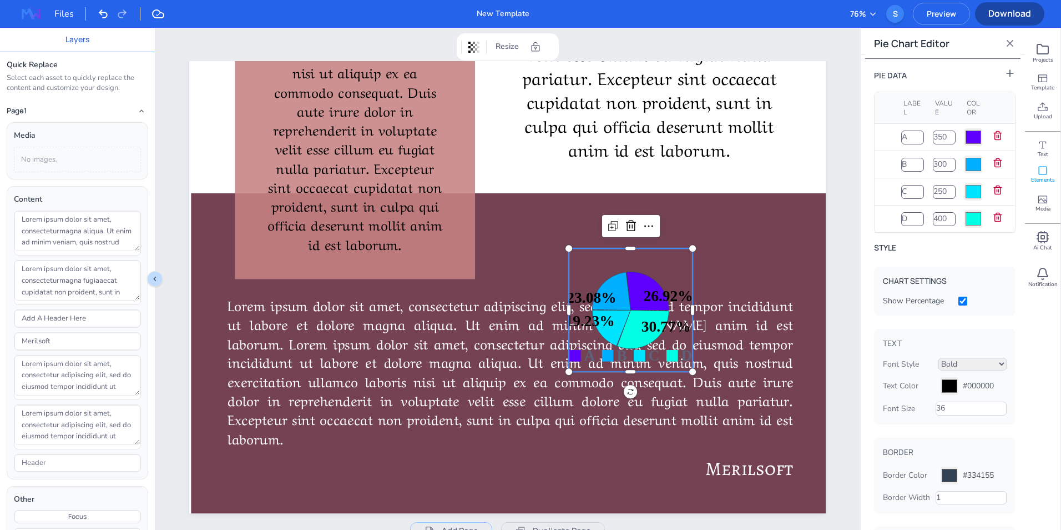
type input "#00ffe5"
type input "#5f00ff"
type input "#00afff"
type input "#00e5ff"
type input "#00ffe5"
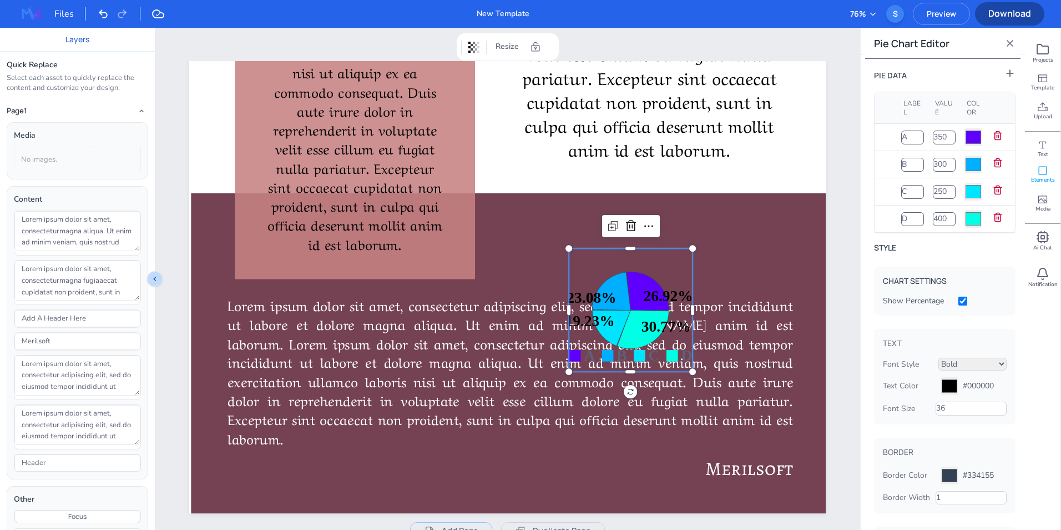
type input "#5f00ff"
type input "#00afff"
type input "#00e5ff"
type input "#00ffe5"
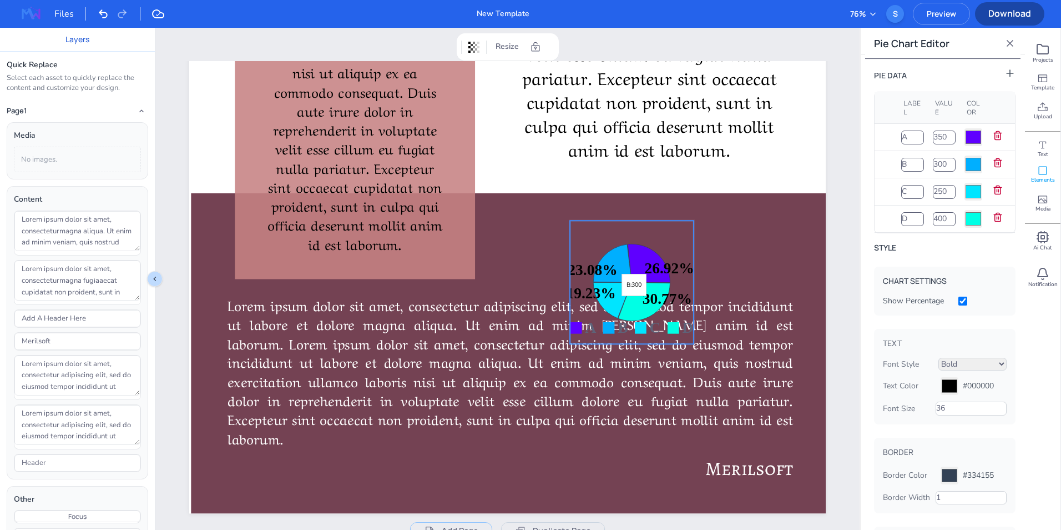
type input "#5f00ff"
type input "#00afff"
type input "#00e5ff"
type input "#00ffe5"
type input "#5f00ff"
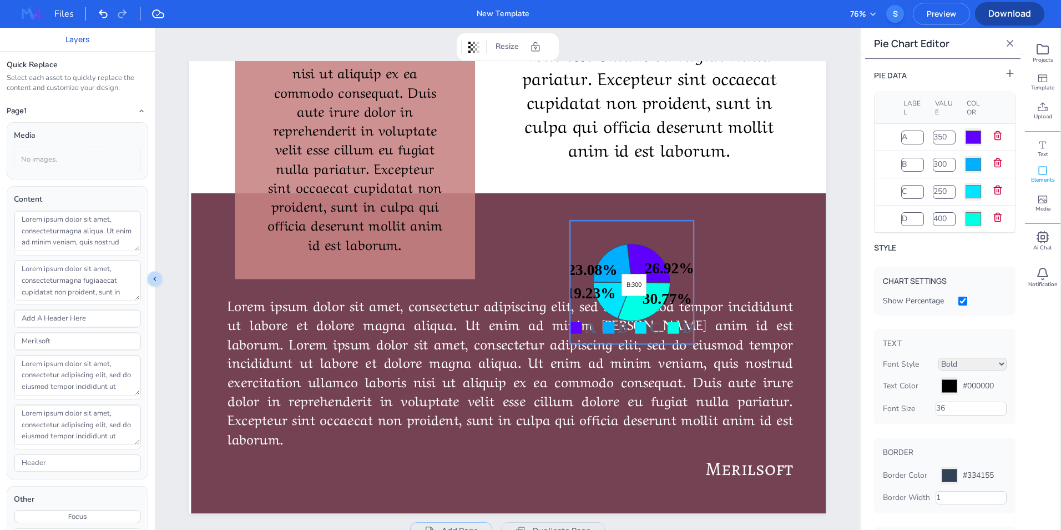
type input "#00afff"
type input "#00e5ff"
type input "#00ffe5"
type input "#5f00ff"
type input "#00afff"
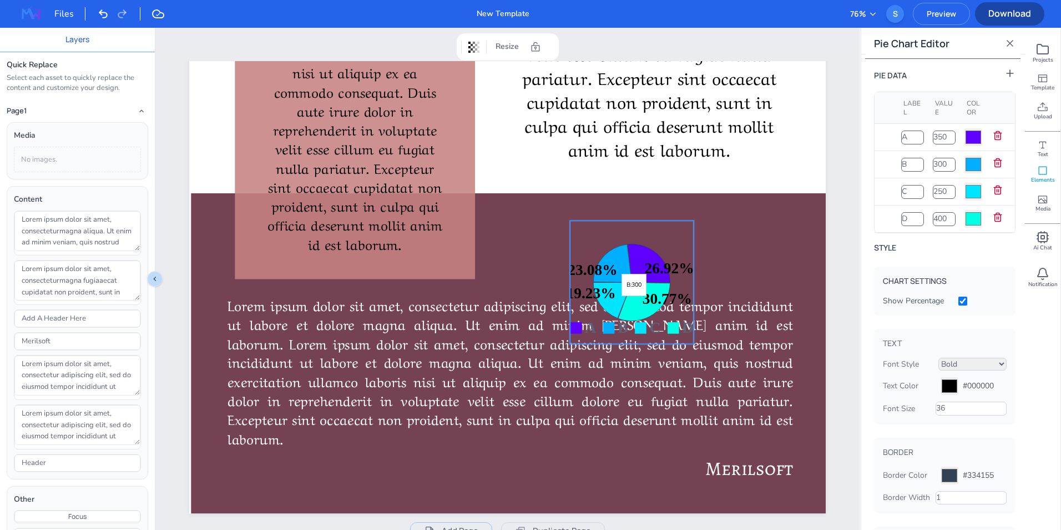
type input "#00e5ff"
type input "#00ffe5"
type input "#5f00ff"
type input "#00afff"
type input "#00e5ff"
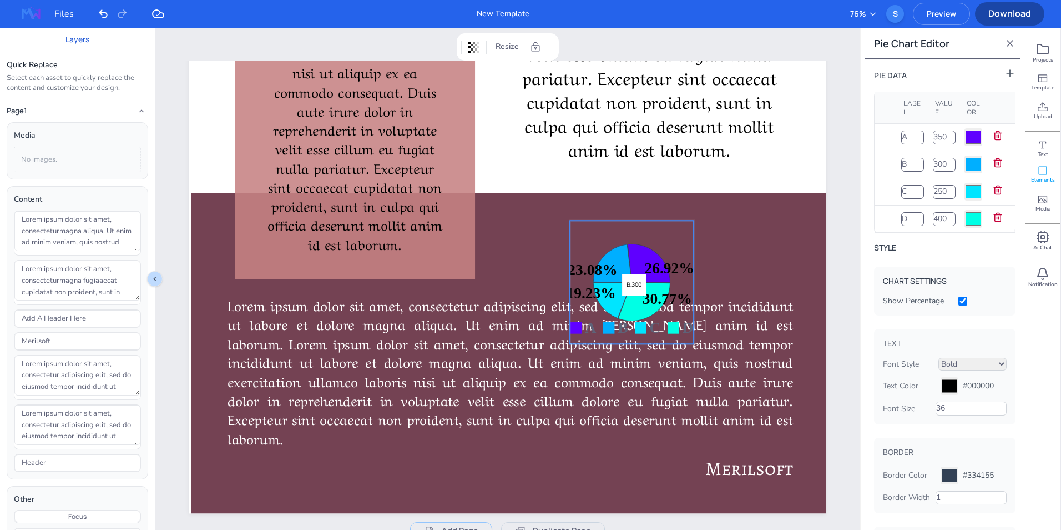
type input "#00ffe5"
type input "#5f00ff"
type input "#00afff"
type input "#00e5ff"
type input "#00ffe5"
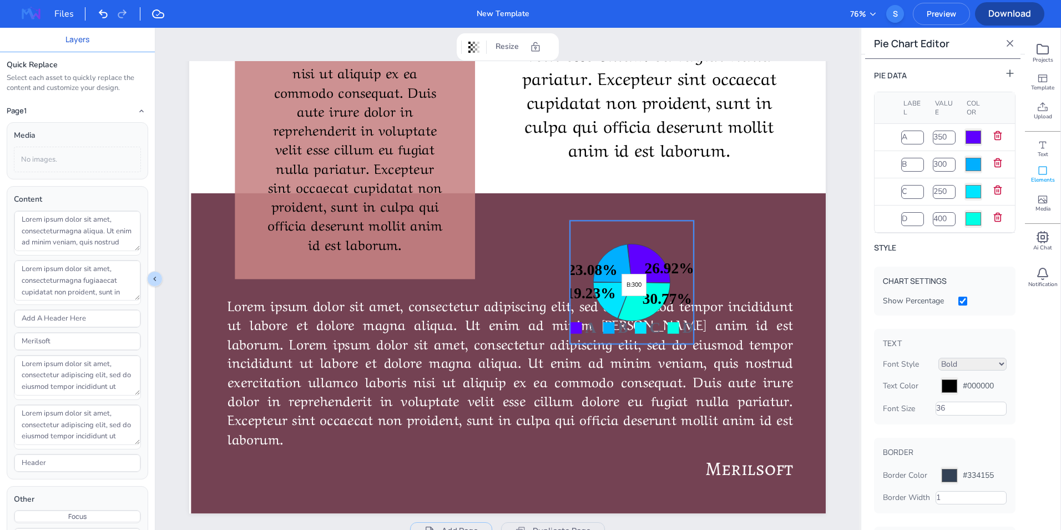
type input "#5f00ff"
type input "#00afff"
type input "#00e5ff"
type input "#00ffe5"
type input "#5f00ff"
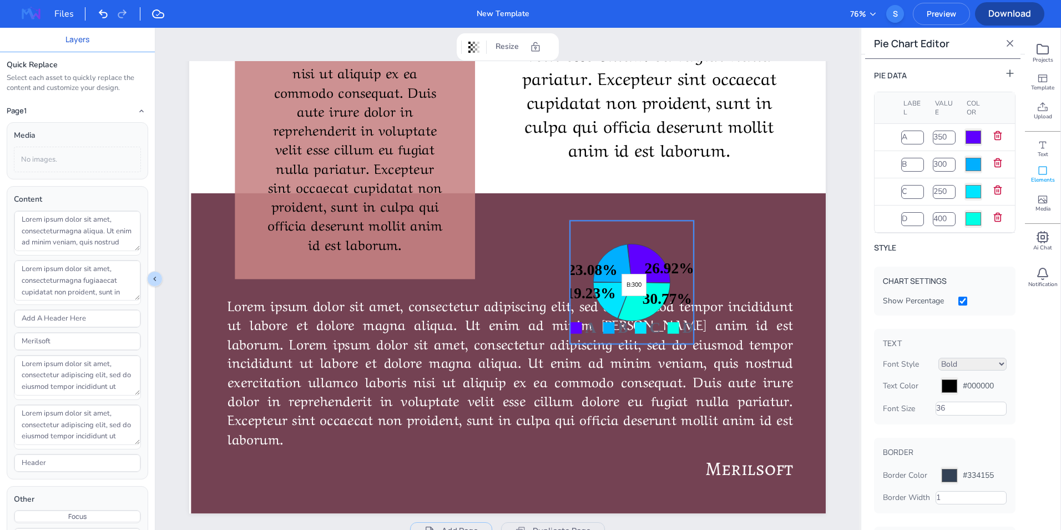
type input "#00afff"
type input "#00e5ff"
type input "#00ffe5"
type input "#5f00ff"
type input "#00afff"
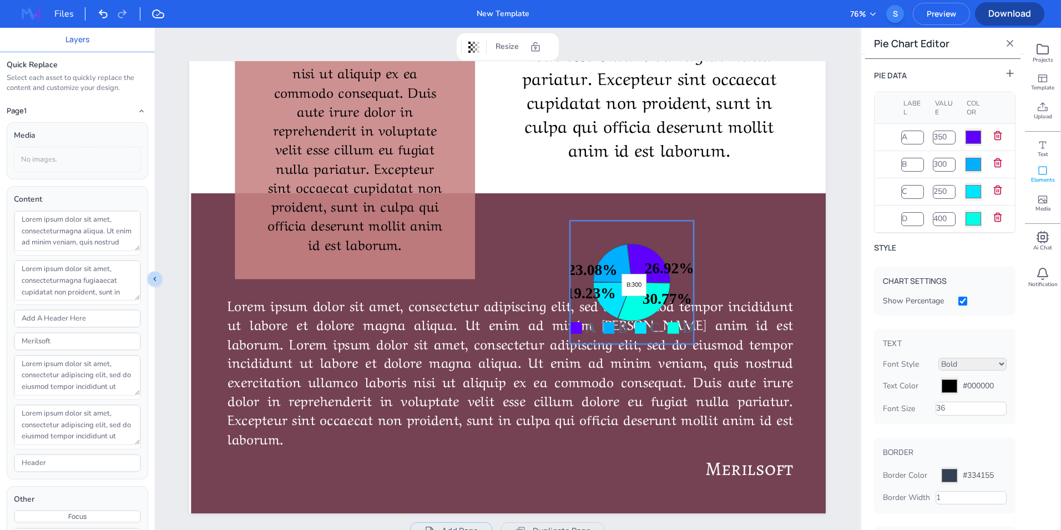
type input "#00e5ff"
type input "#00ffe5"
type input "#5f00ff"
type input "#00afff"
type input "#00e5ff"
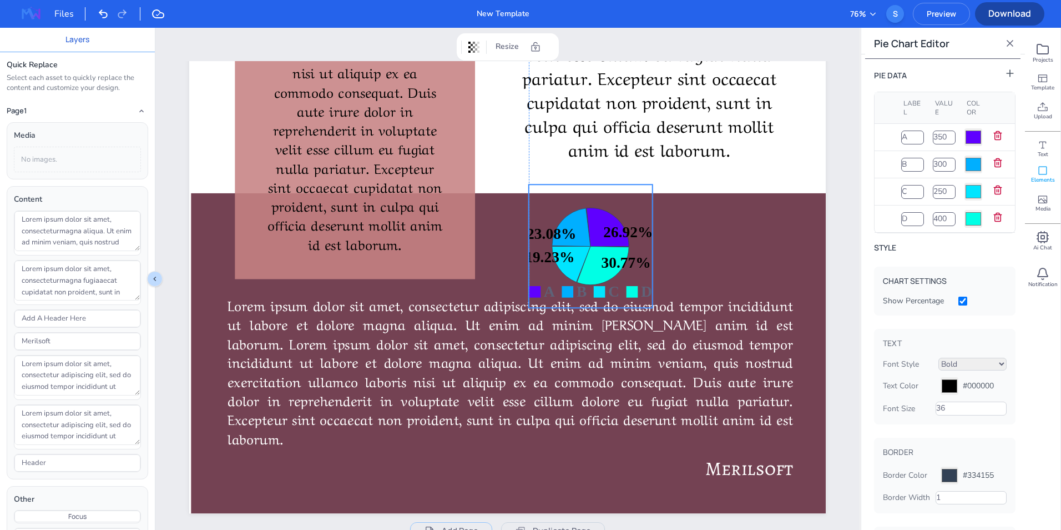
drag, startPoint x: 610, startPoint y: 256, endPoint x: 568, endPoint y: 224, distance: 52.7
click at [568, 225] on text "23.08%" at bounding box center [551, 233] width 49 height 17
click at [582, 229] on icon at bounding box center [571, 227] width 38 height 38
click at [606, 158] on icon at bounding box center [608, 161] width 13 height 13
click at [566, 238] on text "23.08%" at bounding box center [551, 233] width 49 height 17
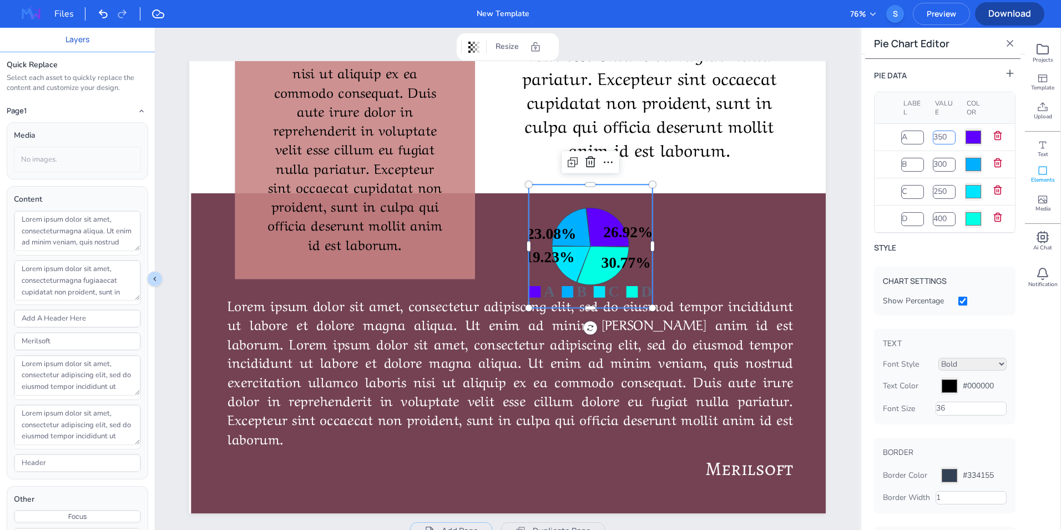
click at [941, 137] on input "350" at bounding box center [944, 136] width 23 height 13
click at [949, 140] on input "349" at bounding box center [944, 136] width 23 height 13
click at [949, 140] on input "348" at bounding box center [944, 136] width 23 height 13
click at [949, 140] on input "347" at bounding box center [944, 136] width 23 height 13
click at [949, 140] on input "346" at bounding box center [944, 136] width 23 height 13
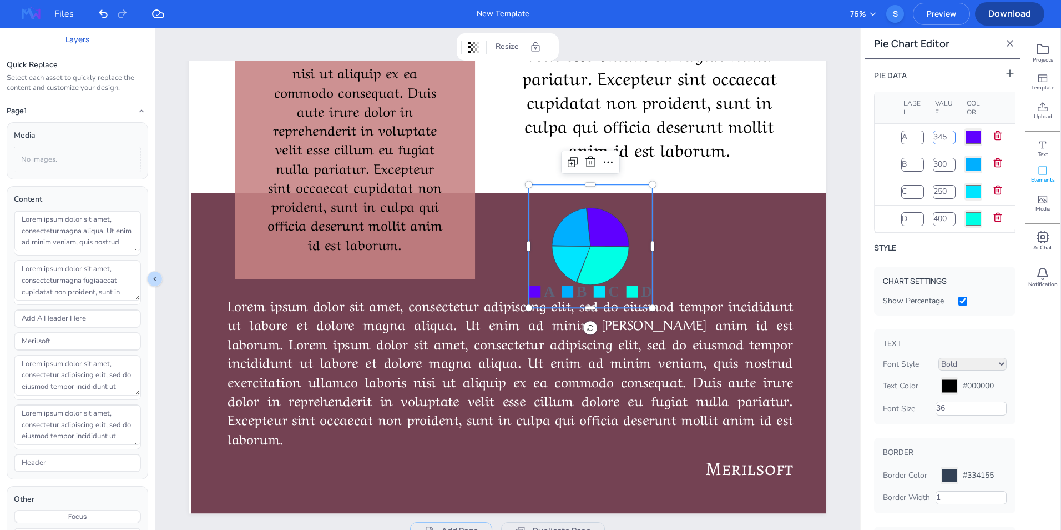
click at [949, 140] on input "345" at bounding box center [944, 136] width 23 height 13
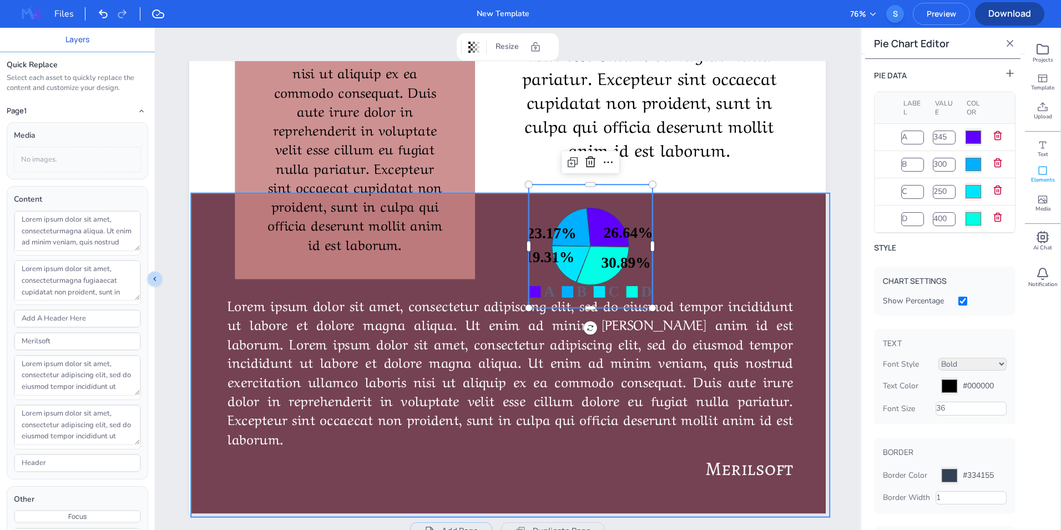
click at [687, 299] on span "Lorem ipsum dolor sit amet, consectetur adipiscing elit, sed do eiusmod tempor …" at bounding box center [511, 370] width 566 height 153
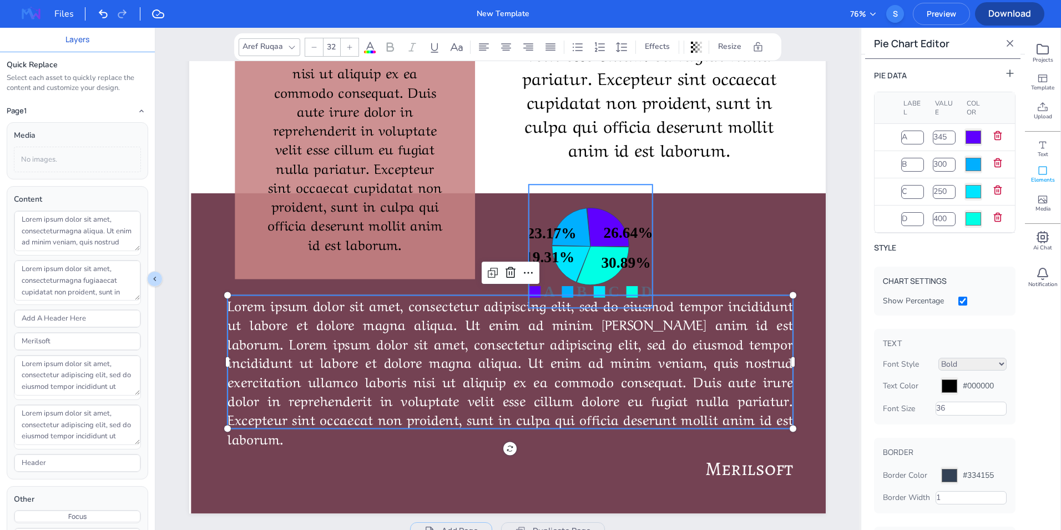
click at [644, 231] on text "26.64%" at bounding box center [628, 231] width 49 height 17
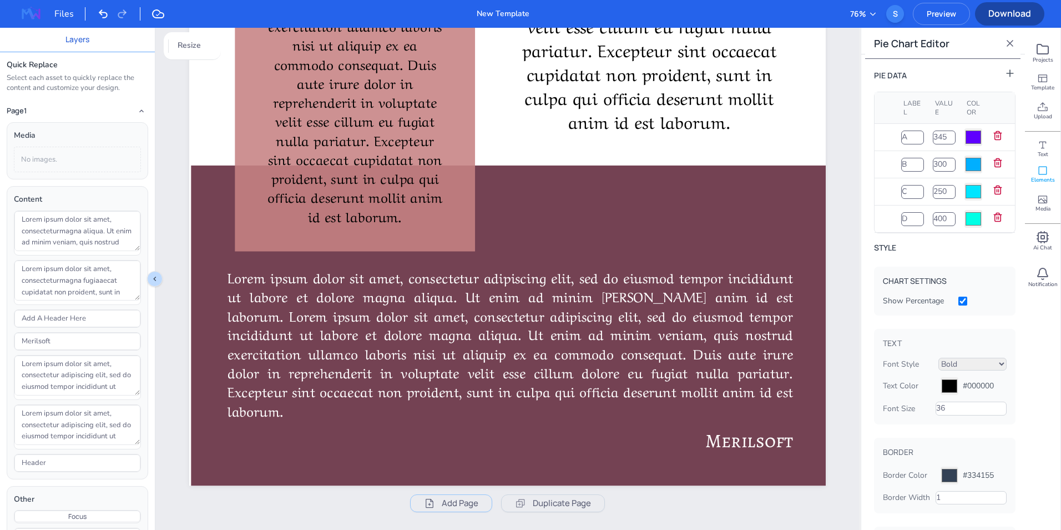
click at [1011, 42] on icon at bounding box center [1010, 43] width 11 height 11
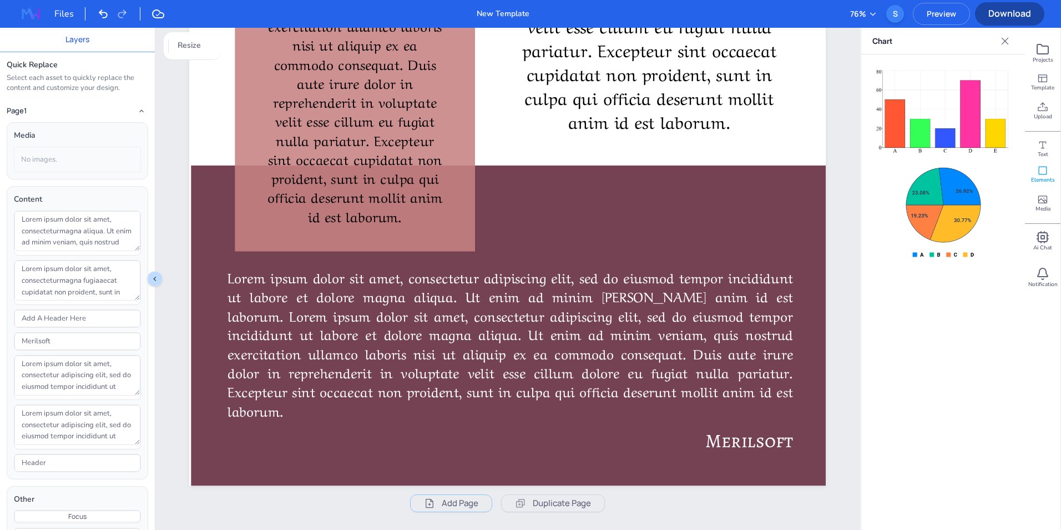
click at [942, 123] on img at bounding box center [943, 108] width 139 height 90
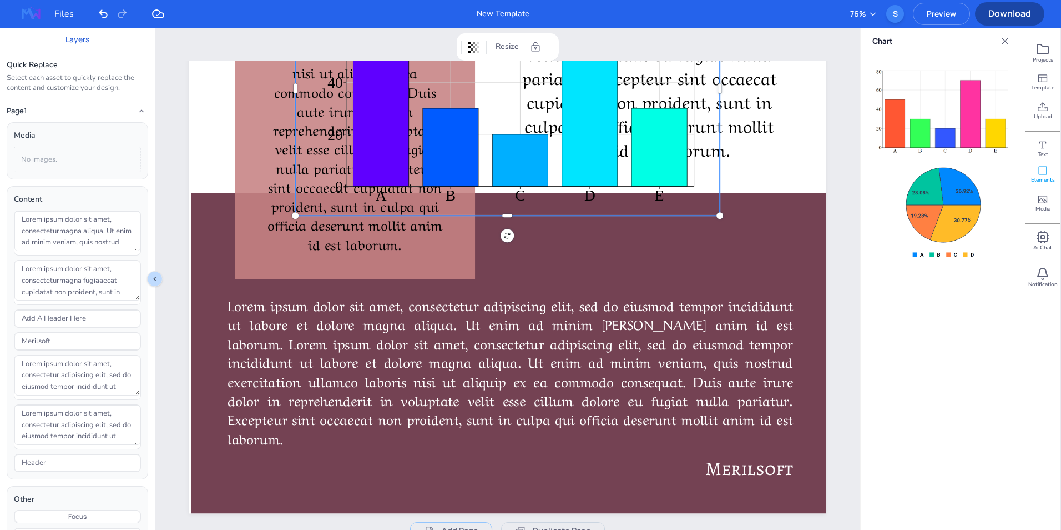
click at [1046, 244] on span "Ai Chat" at bounding box center [1043, 248] width 19 height 8
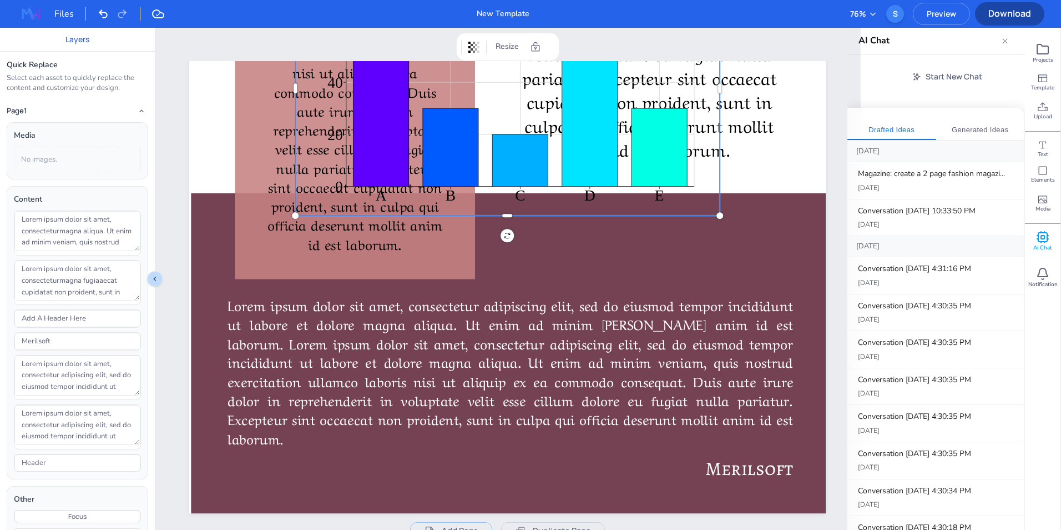
click at [1040, 199] on icon at bounding box center [1043, 199] width 11 height 11
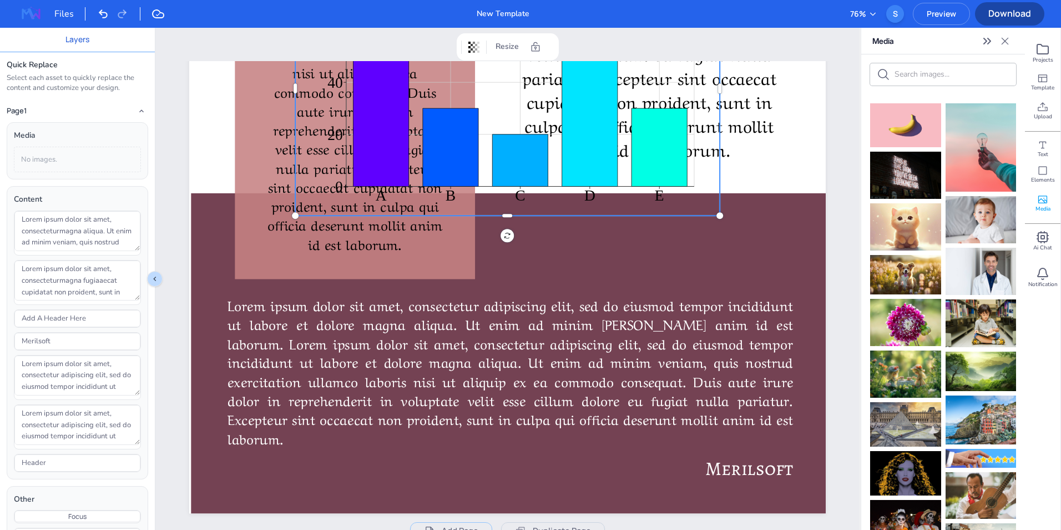
click at [1054, 167] on div "Elements" at bounding box center [1043, 174] width 36 height 29
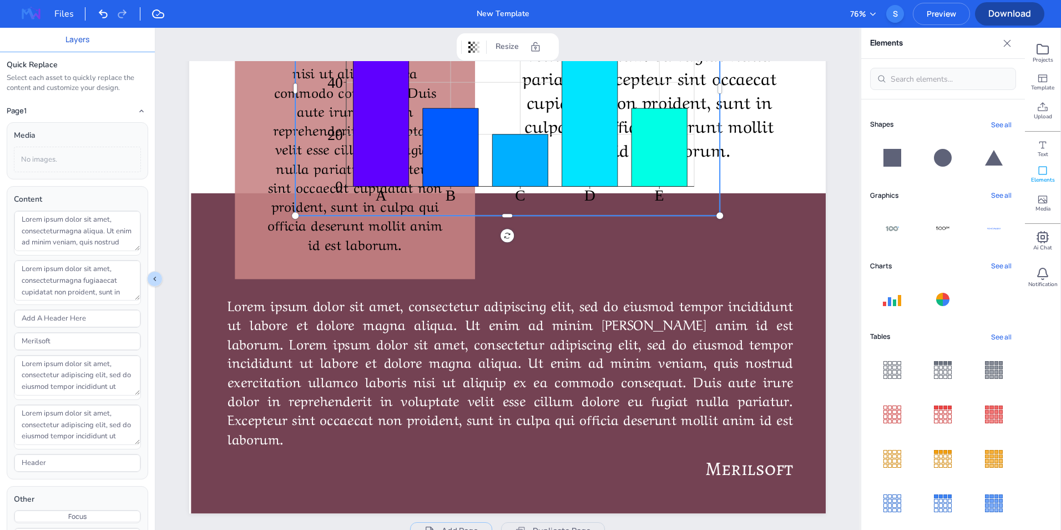
click at [1046, 144] on icon at bounding box center [1043, 144] width 11 height 11
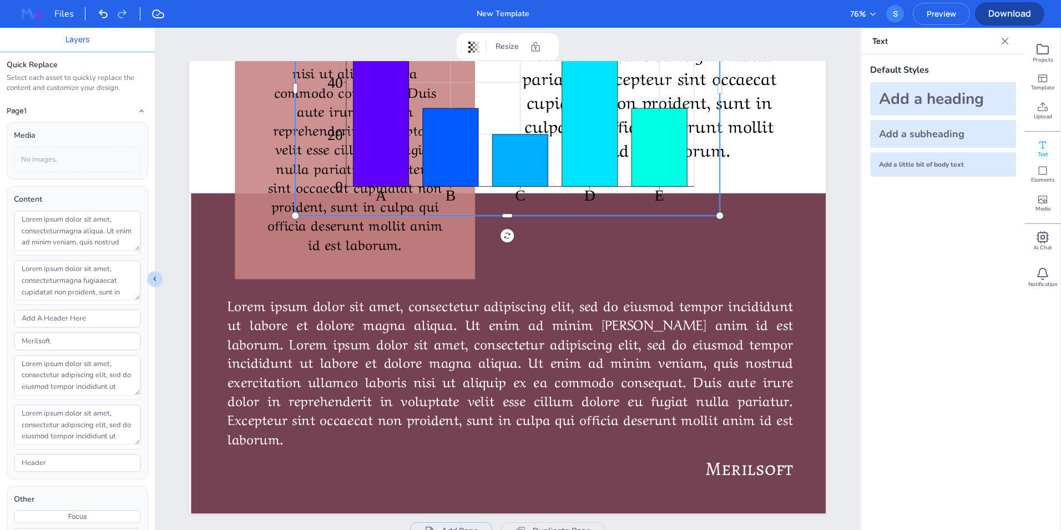
click at [1040, 115] on span "Upload" at bounding box center [1043, 117] width 18 height 8
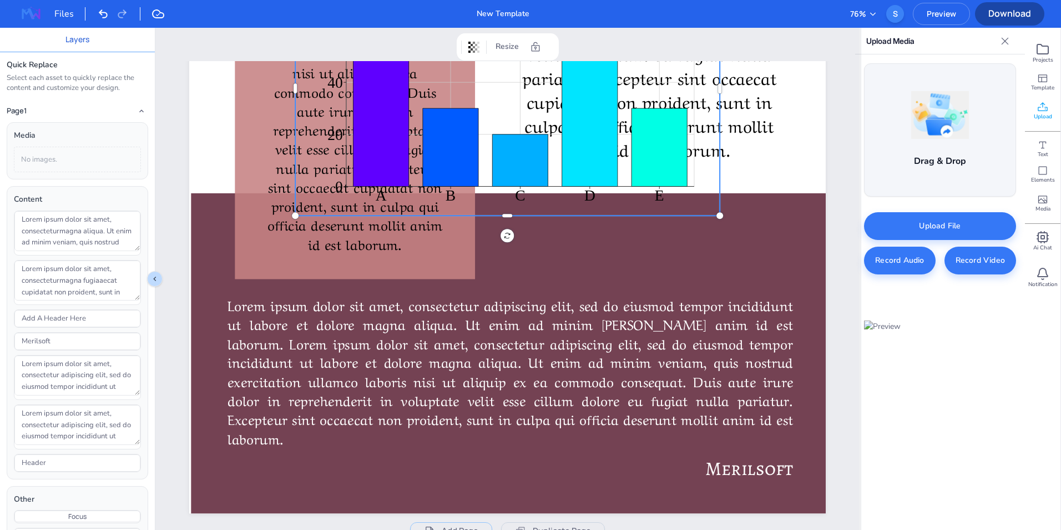
click at [1038, 244] on span "Ai Chat" at bounding box center [1043, 248] width 19 height 8
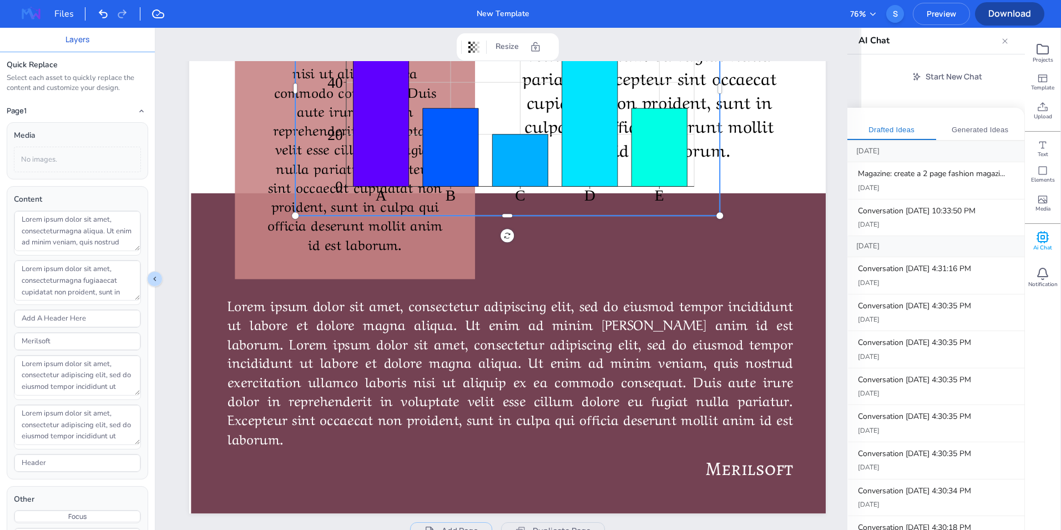
click at [1042, 271] on icon at bounding box center [1042, 273] width 13 height 13
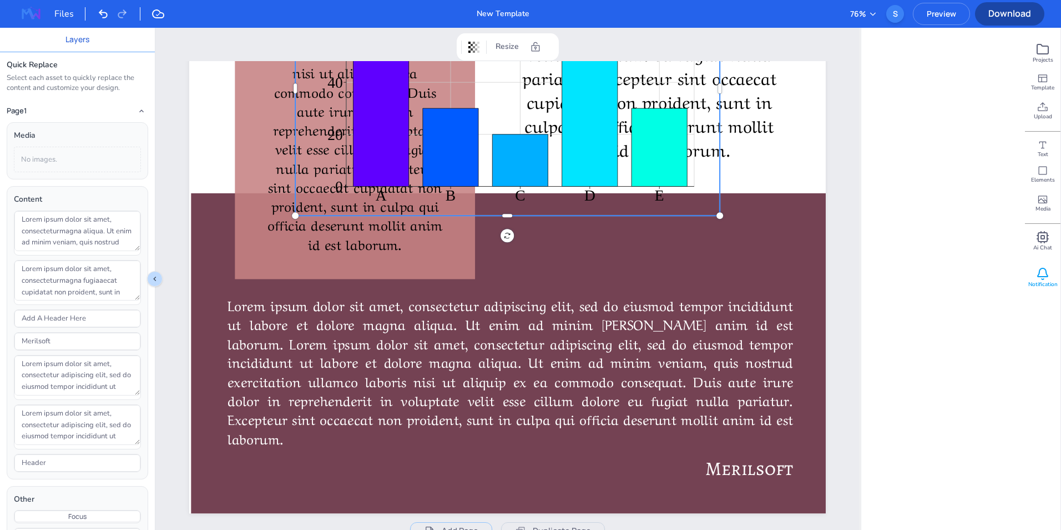
drag, startPoint x: 1040, startPoint y: 94, endPoint x: 1043, endPoint y: 88, distance: 7.0
click at [1041, 94] on div "Template" at bounding box center [1043, 82] width 36 height 29
click at [1044, 68] on div "Template" at bounding box center [1043, 82] width 36 height 29
click at [1045, 87] on span "Template" at bounding box center [1042, 88] width 23 height 8
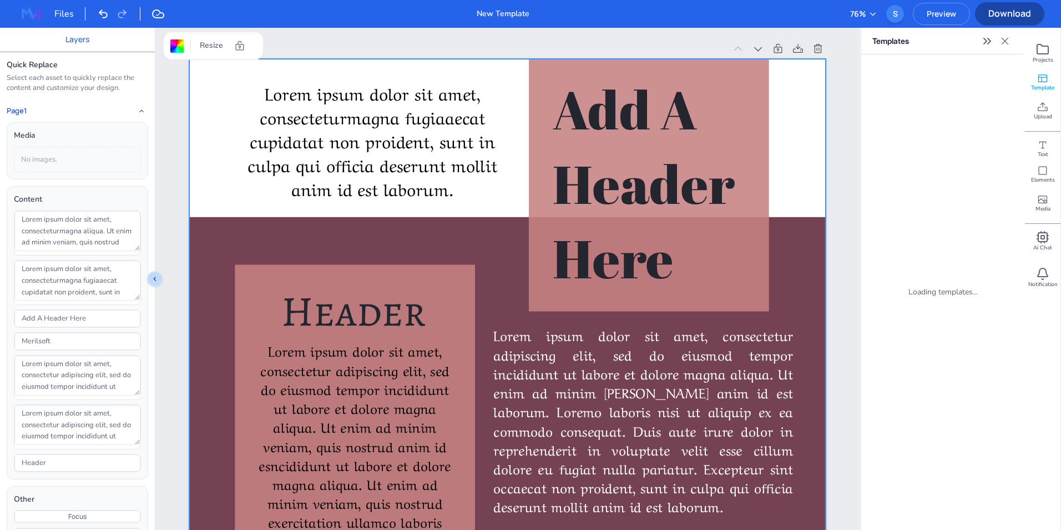
click at [866, 6] on div "76 % S Preview" at bounding box center [906, 14] width 129 height 22
click at [864, 9] on button "76 %" at bounding box center [863, 14] width 27 height 12
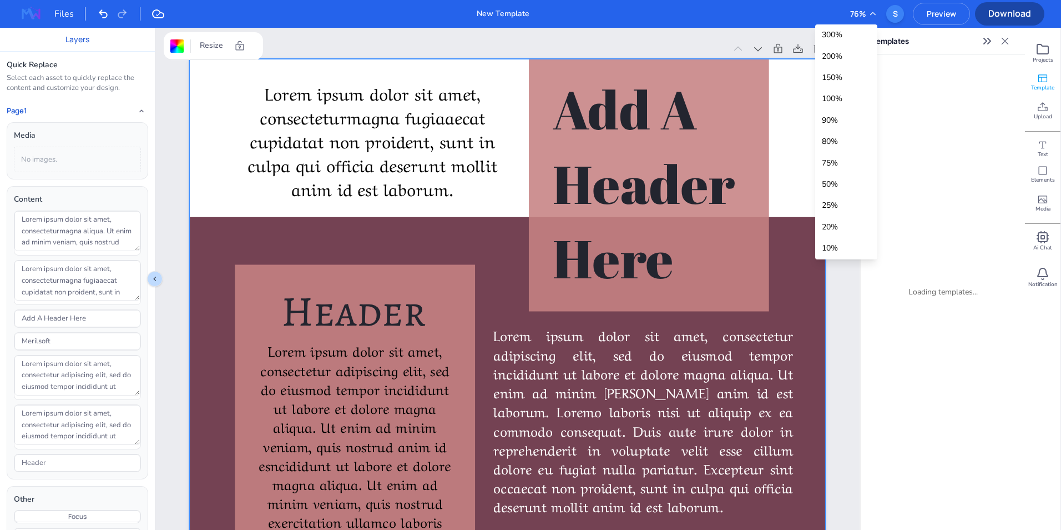
click at [840, 99] on div "100 %" at bounding box center [847, 98] width 62 height 21
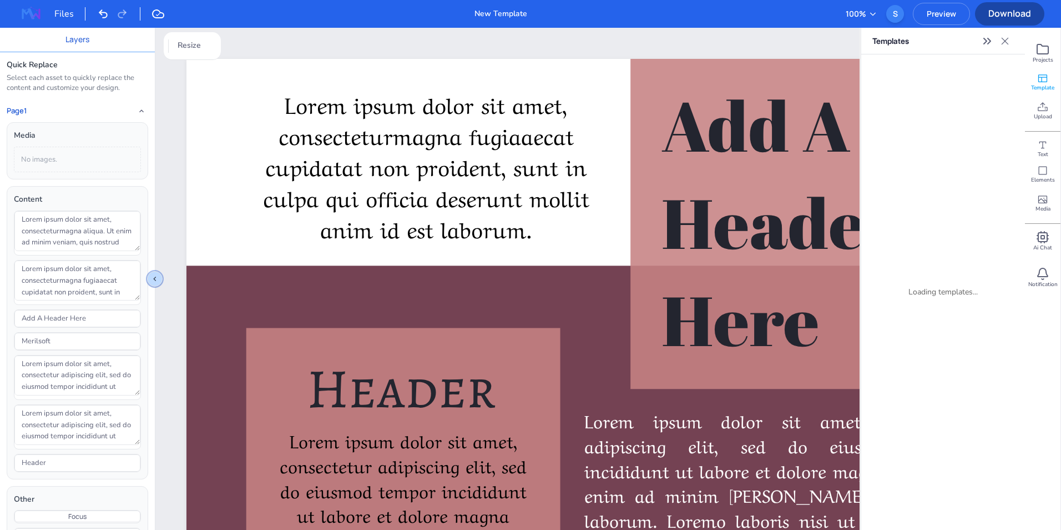
click at [153, 276] on icon "Collapse sidebar" at bounding box center [154, 278] width 9 height 9
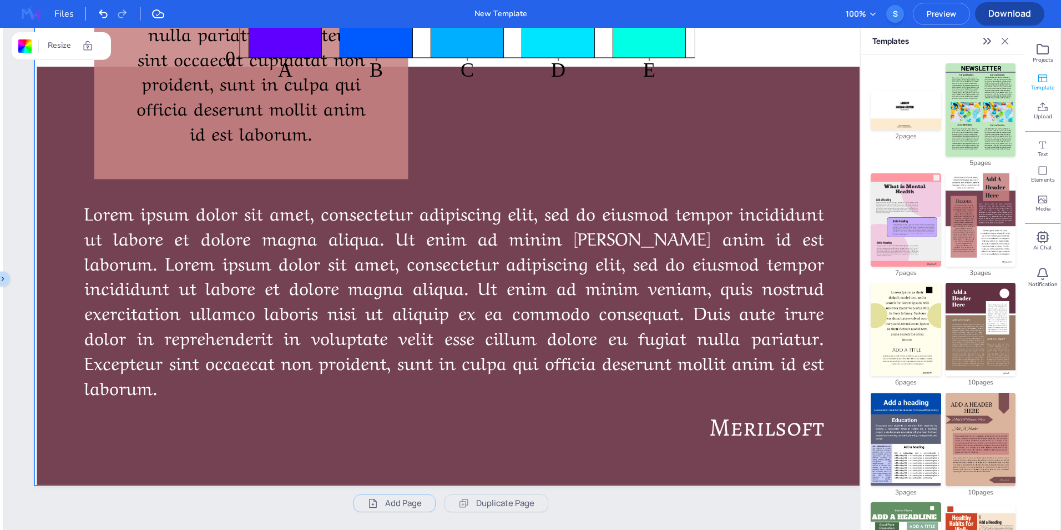
click at [1004, 34] on div at bounding box center [1005, 41] width 18 height 18
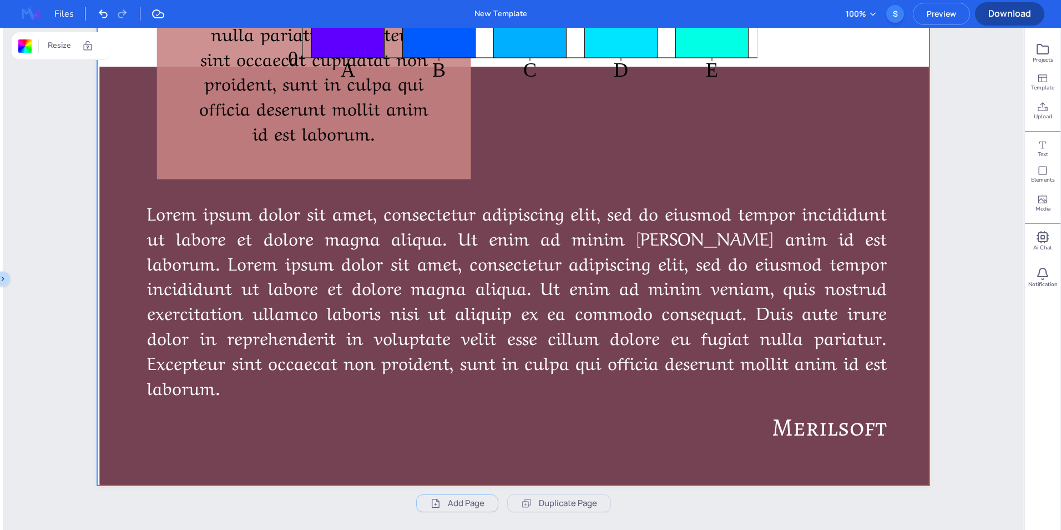
click at [944, 14] on span "Preview" at bounding box center [942, 13] width 56 height 11
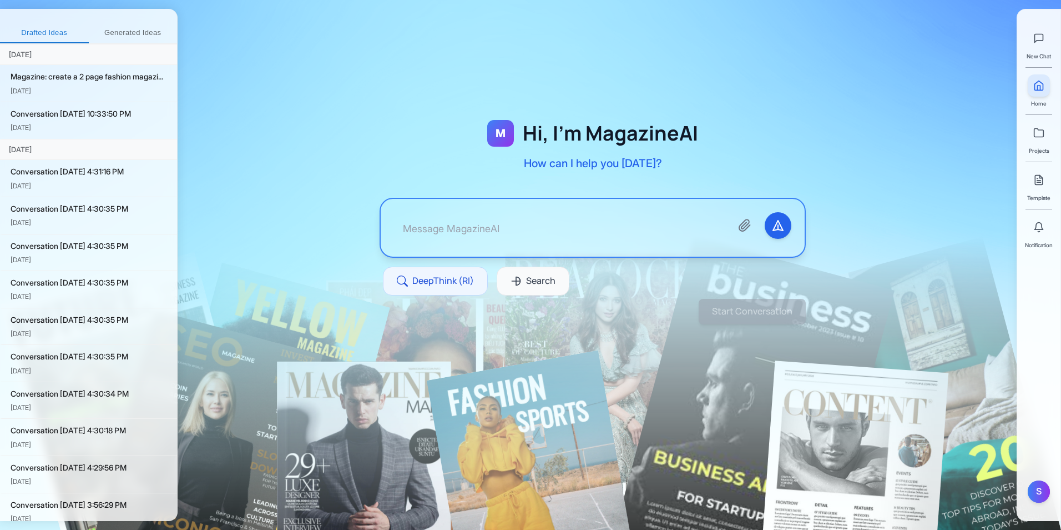
click at [127, 32] on button "Generated Ideas" at bounding box center [133, 33] width 89 height 20
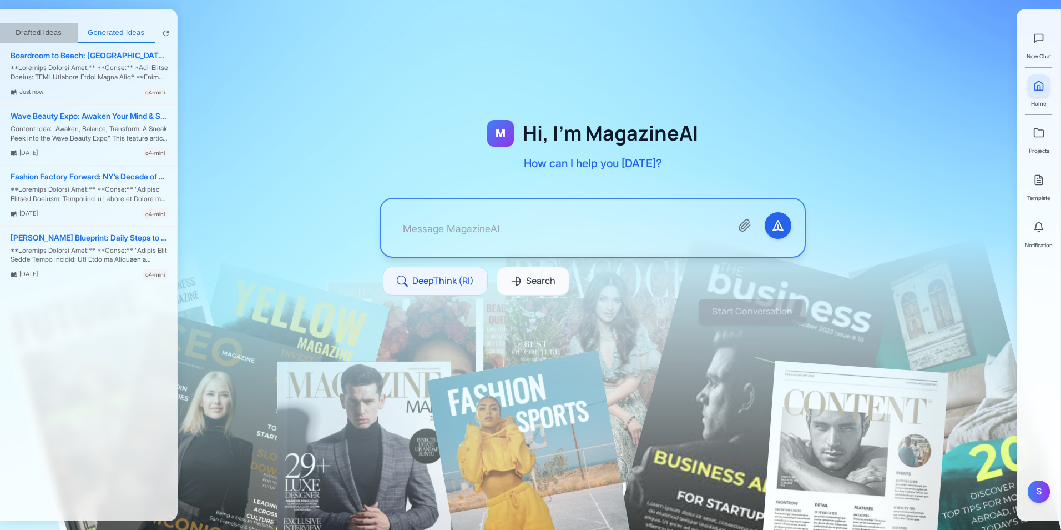
click at [47, 28] on button "Drafted Ideas" at bounding box center [39, 33] width 78 height 20
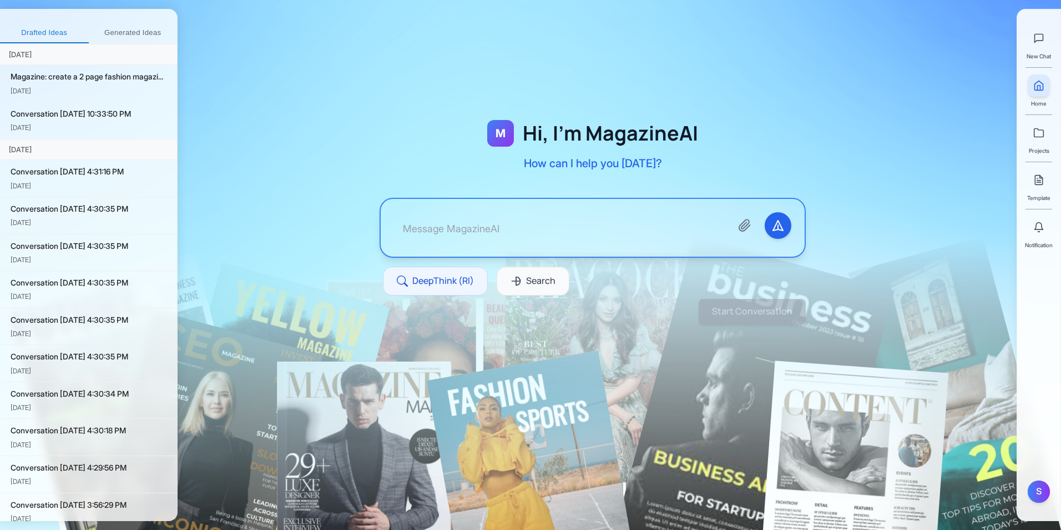
click at [116, 32] on button "Generated Ideas" at bounding box center [133, 33] width 89 height 20
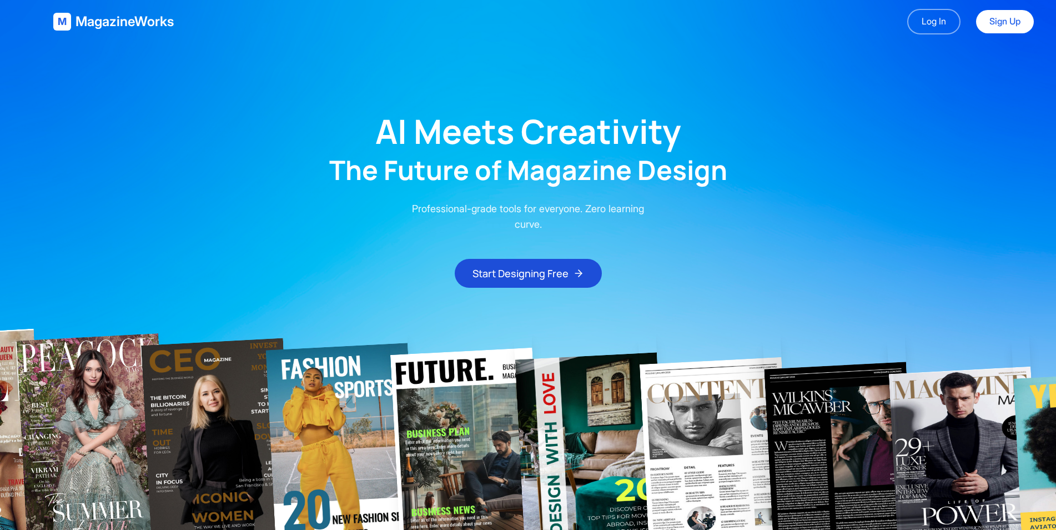
click at [934, 25] on link "Log In" at bounding box center [933, 22] width 53 height 26
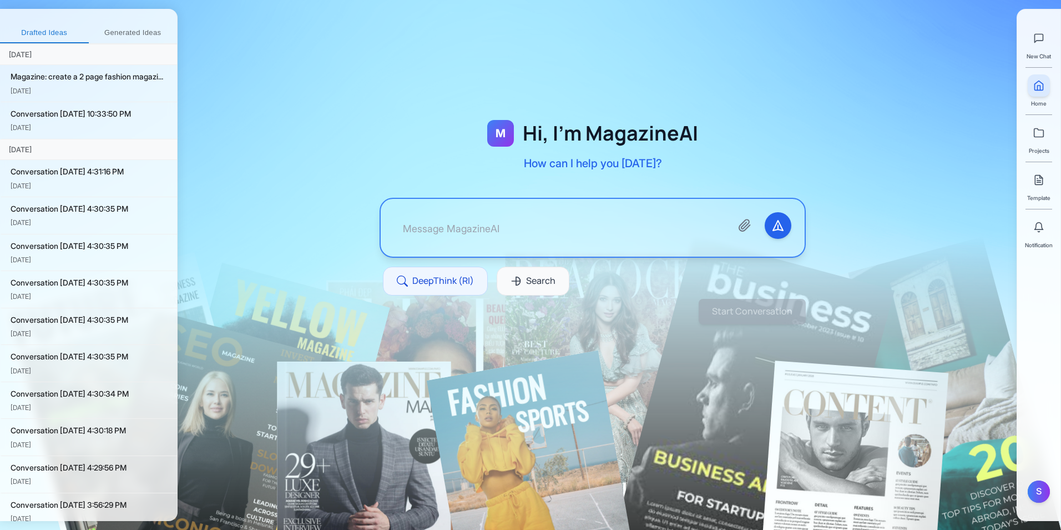
click at [576, 227] on textarea at bounding box center [558, 227] width 329 height 31
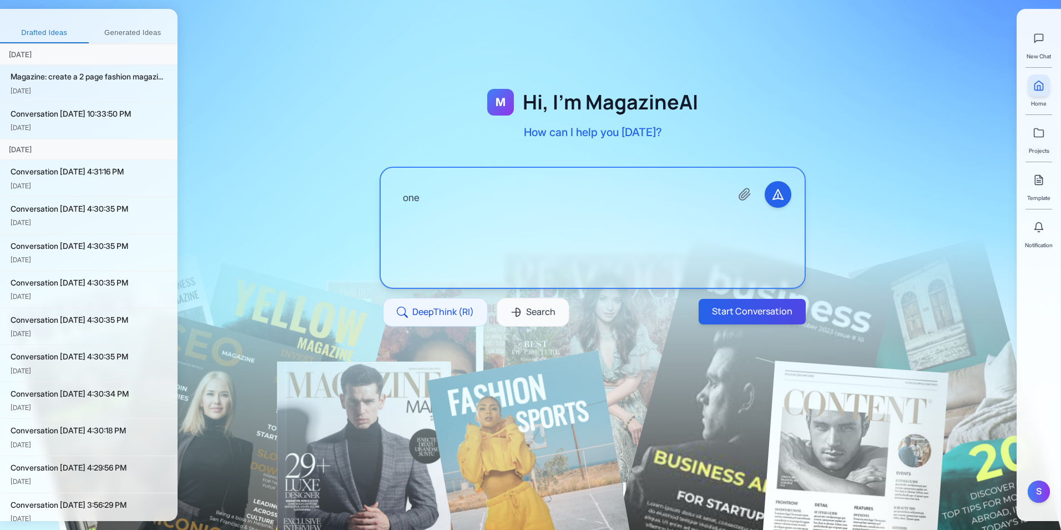
click at [642, 199] on textarea "one" at bounding box center [558, 227] width 329 height 93
click at [642, 214] on textarea "one" at bounding box center [558, 227] width 329 height 93
type textarea "one"
click at [771, 335] on div "M Hi, I'm MagazineAI How can I help you today? one DeepThink (RI) Search" at bounding box center [592, 221] width 497 height 318
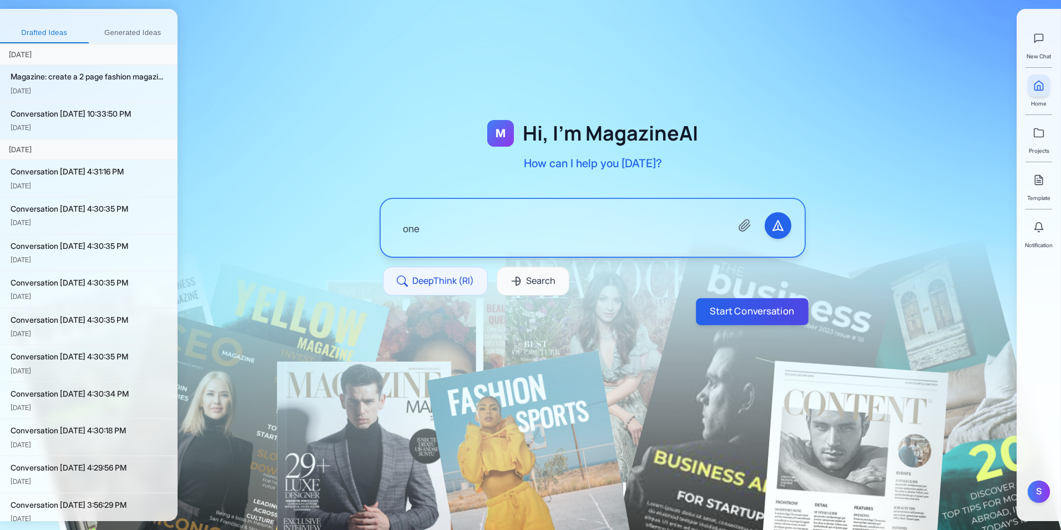
click at [769, 316] on button "Start Conversation" at bounding box center [752, 311] width 113 height 27
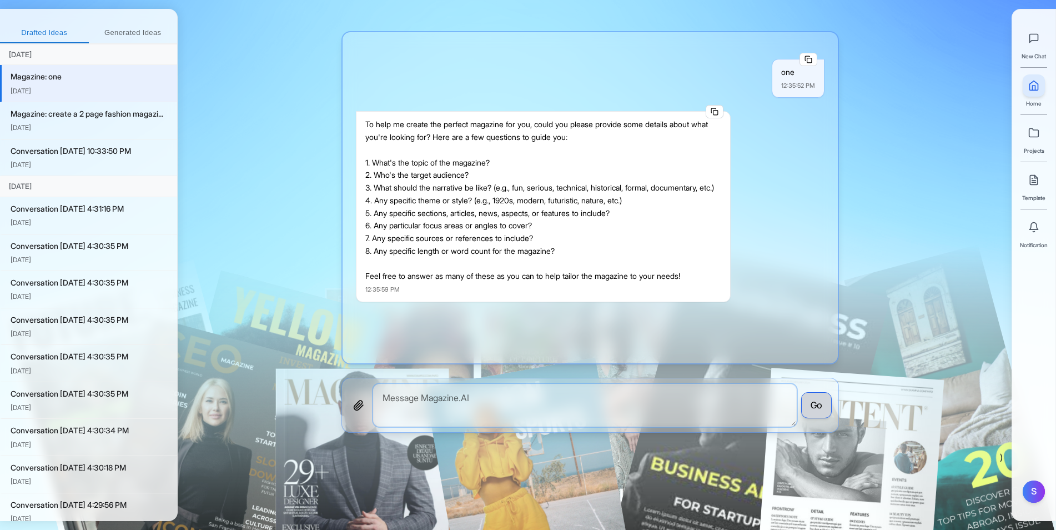
click at [647, 402] on textarea at bounding box center [585, 405] width 424 height 43
type textarea "go"
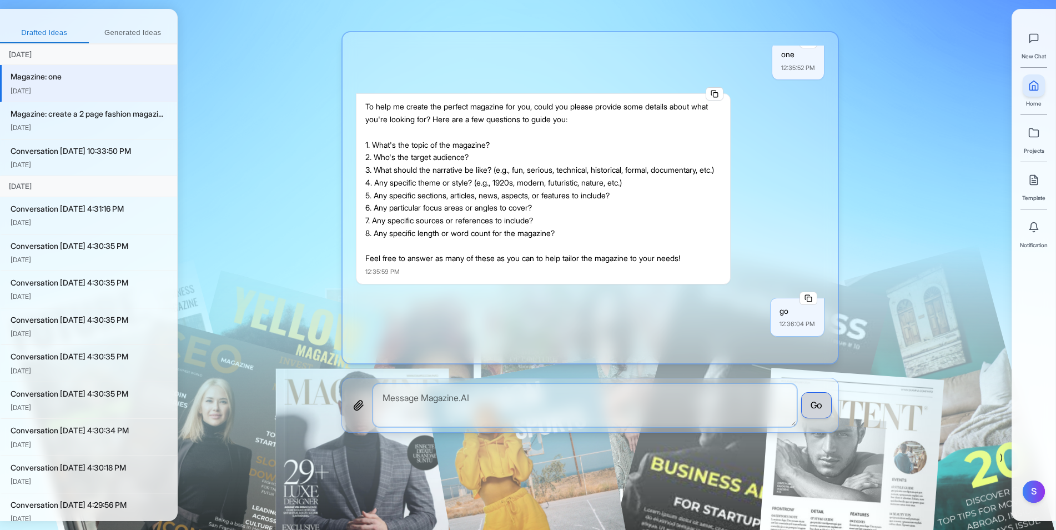
scroll to position [272, 0]
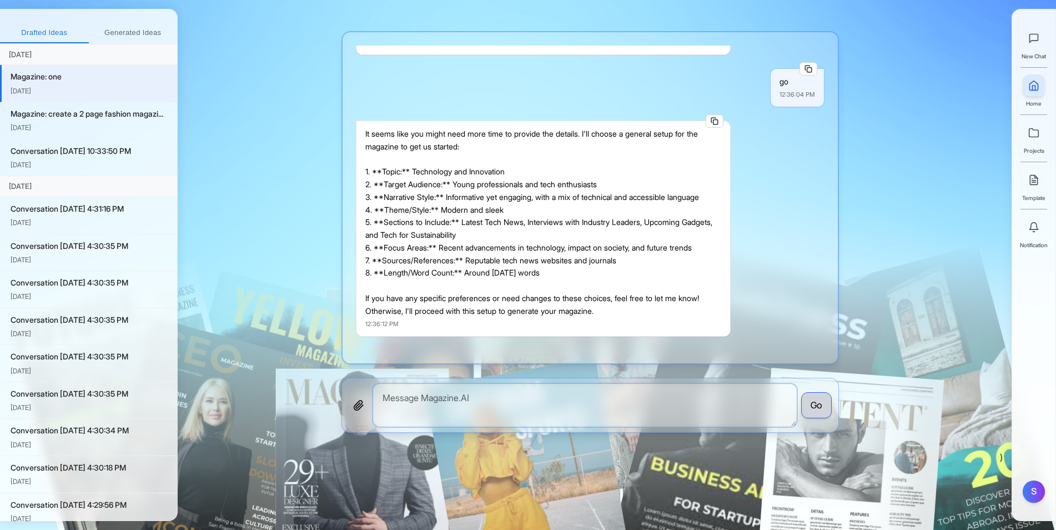
click at [690, 405] on textarea at bounding box center [585, 405] width 424 height 43
type textarea "go"
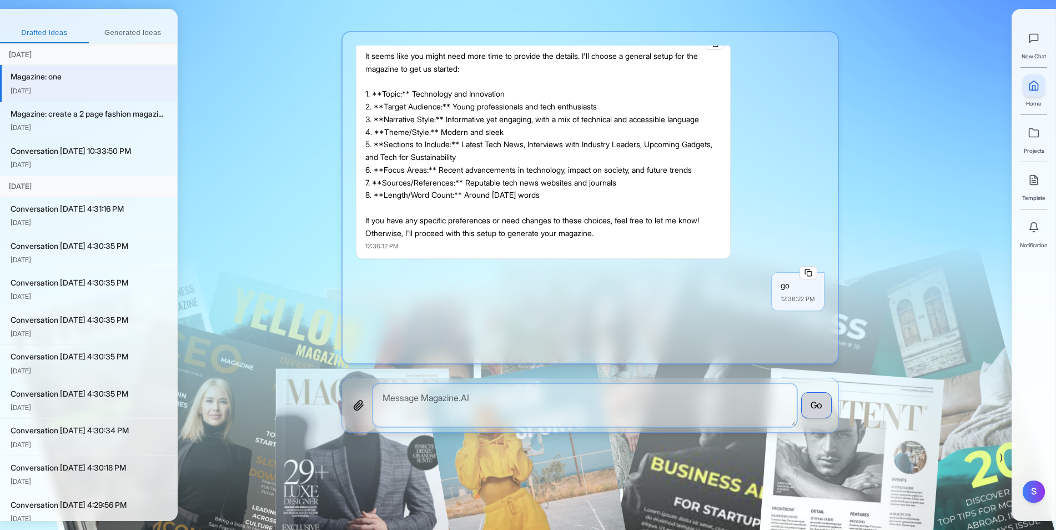
scroll to position [541, 0]
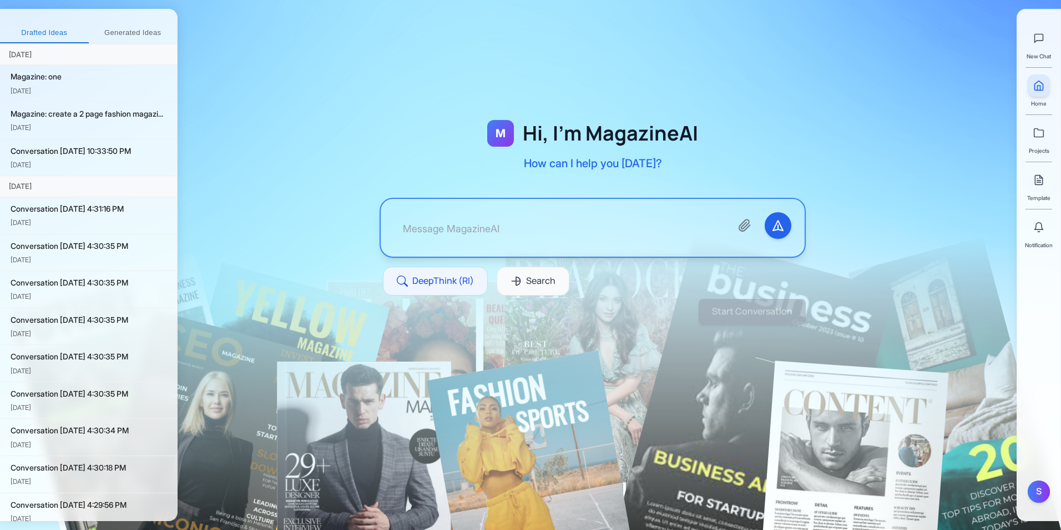
click at [429, 228] on textarea at bounding box center [558, 227] width 329 height 31
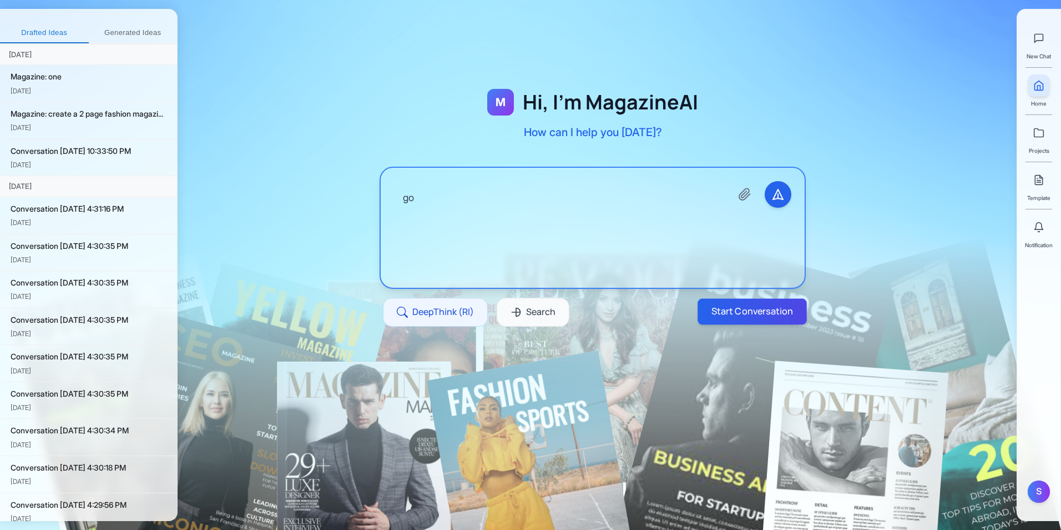
click at [726, 310] on button "Start Conversation" at bounding box center [752, 312] width 109 height 26
type textarea "go"
